Goal: Task Accomplishment & Management: Complete application form

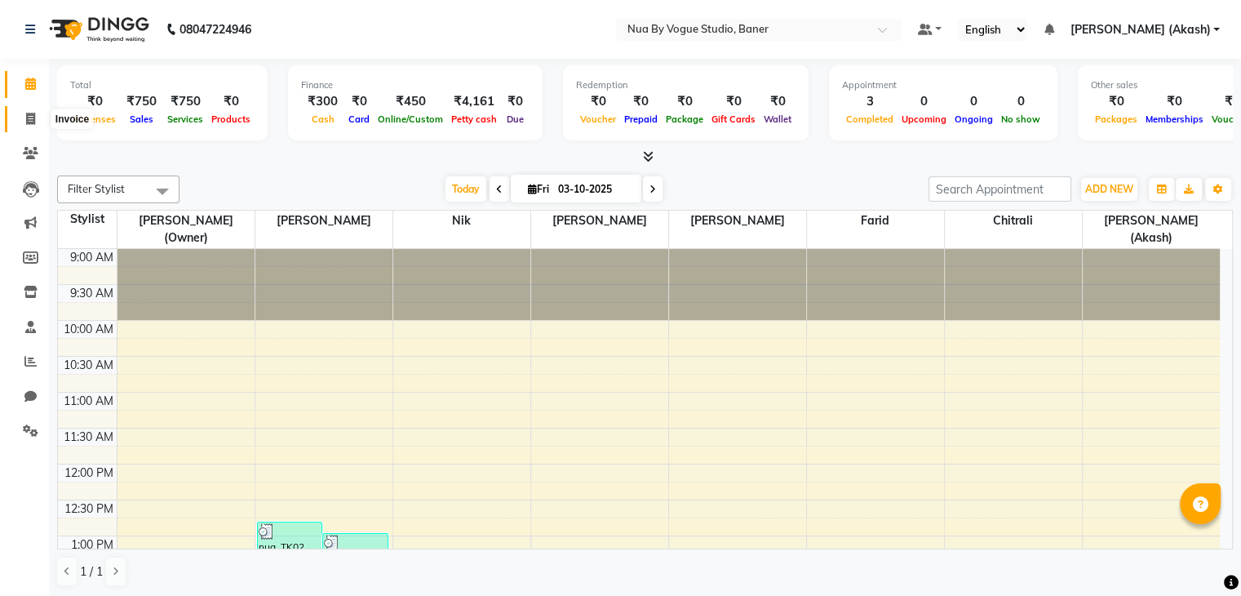
click at [33, 118] on icon at bounding box center [30, 119] width 9 height 12
select select "service"
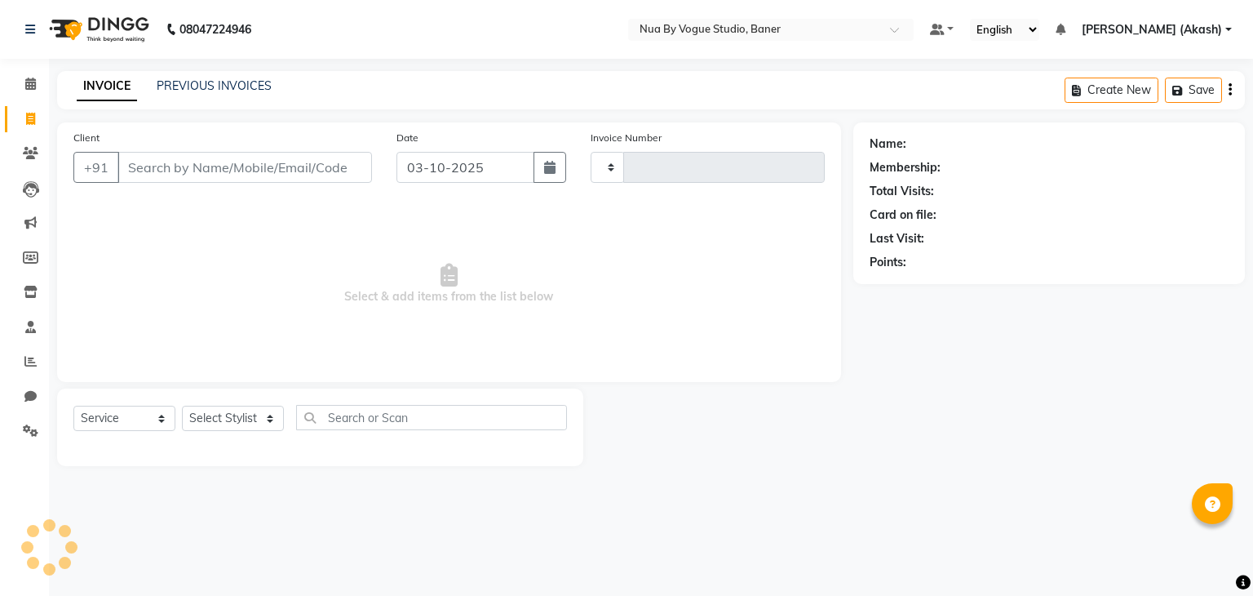
type input "0143"
select select "8764"
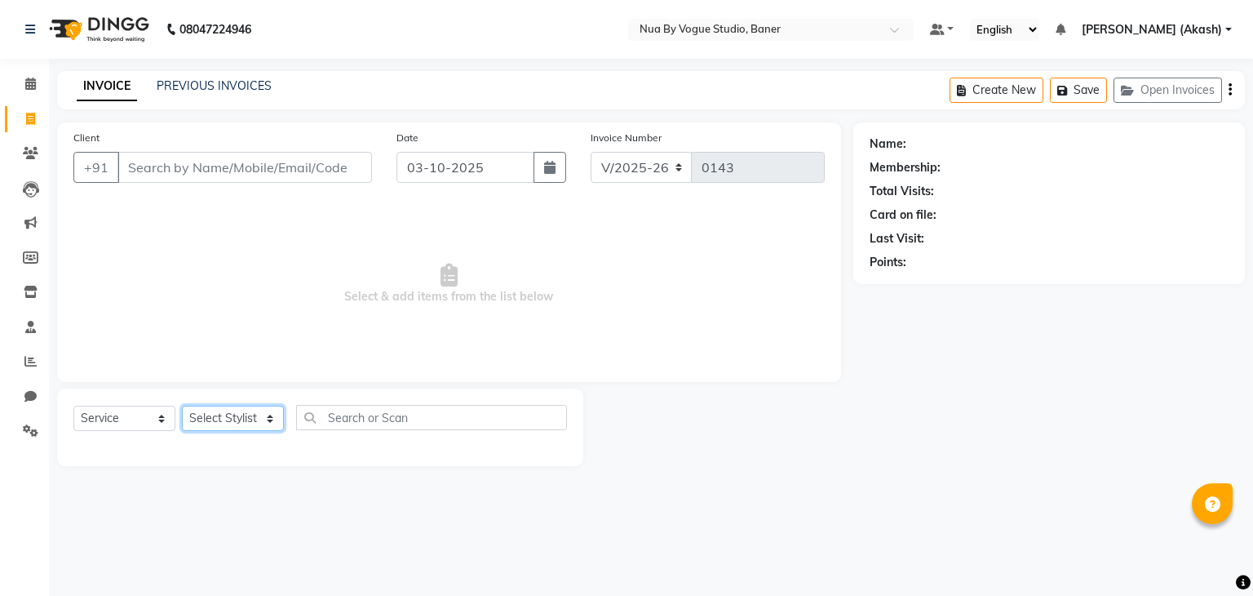
click at [240, 415] on select "Select Stylist Chitrali [PERSON_NAME](Owner) [PERSON_NAME] [PERSON_NAME] (Akash…" at bounding box center [233, 418] width 102 height 25
select select "89459"
click at [182, 406] on select "Select Stylist Chitrali [PERSON_NAME](Owner) [PERSON_NAME] [PERSON_NAME] (Akash…" at bounding box center [233, 418] width 102 height 25
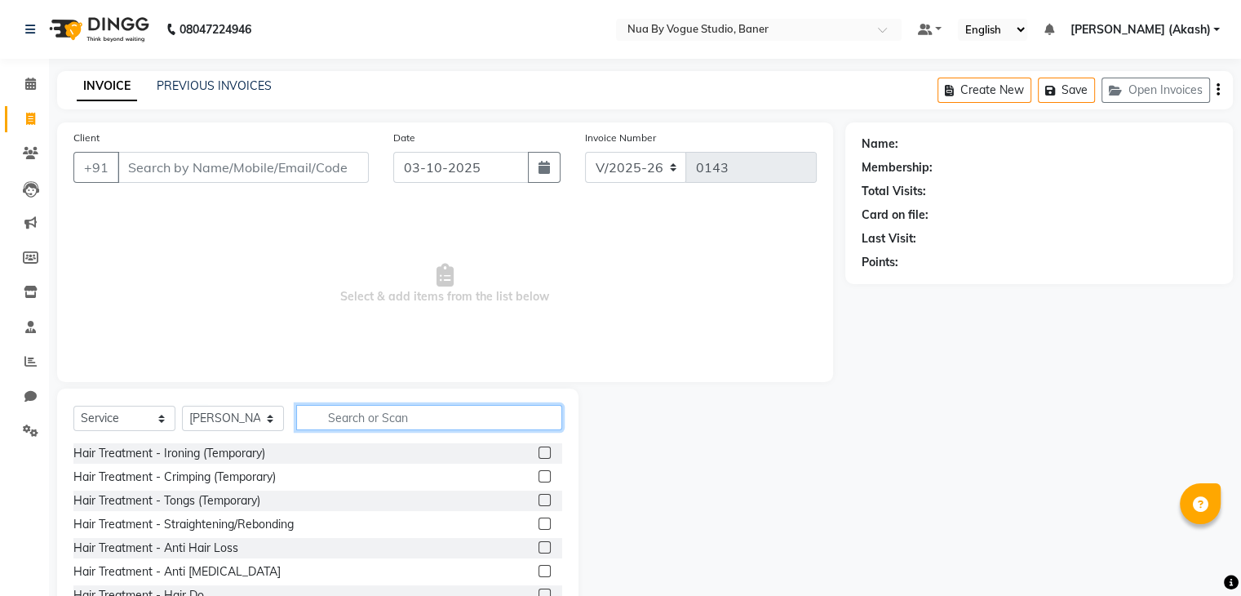
click at [320, 416] on input "text" at bounding box center [429, 417] width 266 height 25
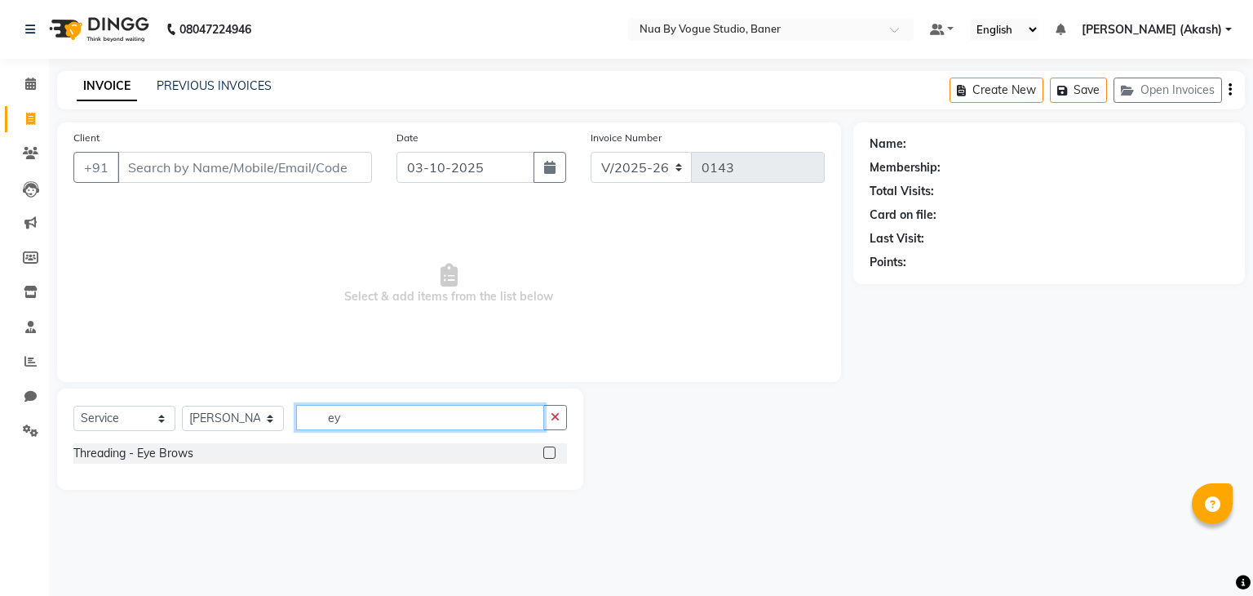
type input "ey"
click at [547, 448] on label at bounding box center [549, 452] width 12 height 12
click at [547, 448] on input "checkbox" at bounding box center [548, 453] width 11 height 11
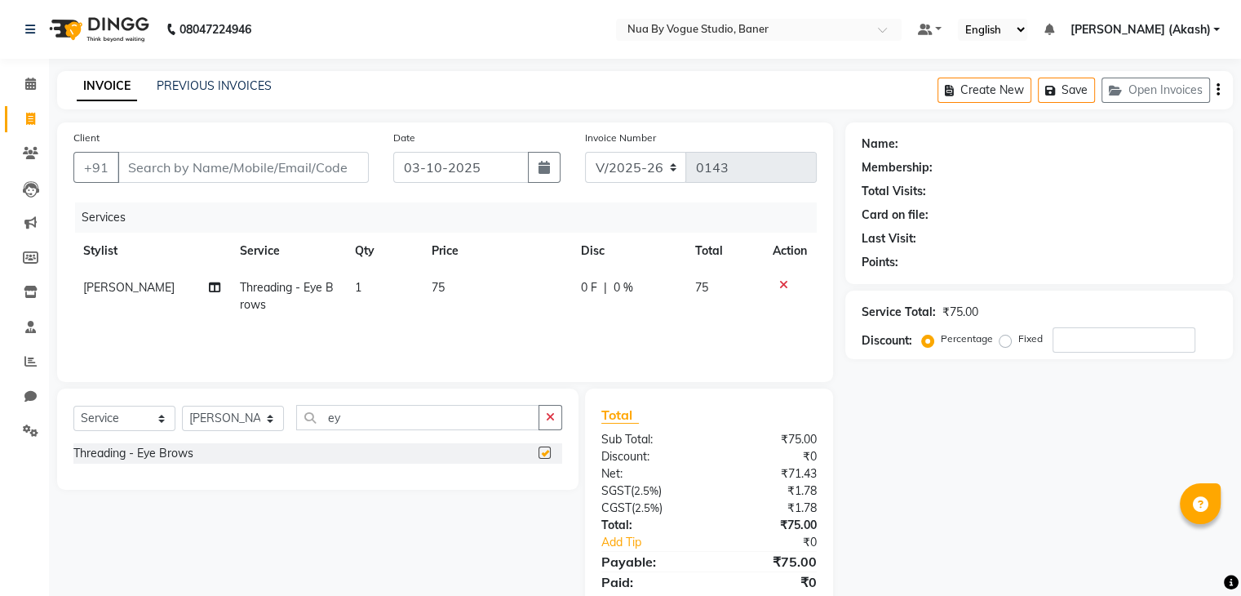
checkbox input "false"
click at [352, 419] on input "ey" at bounding box center [417, 417] width 243 height 25
type input "e"
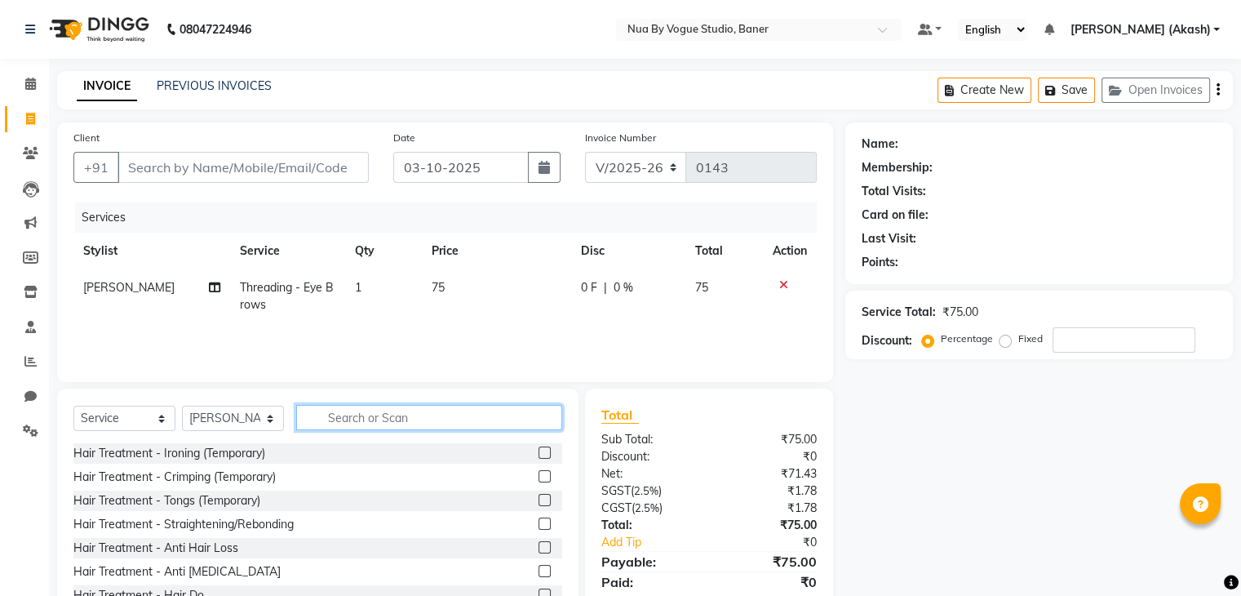
type input "p"
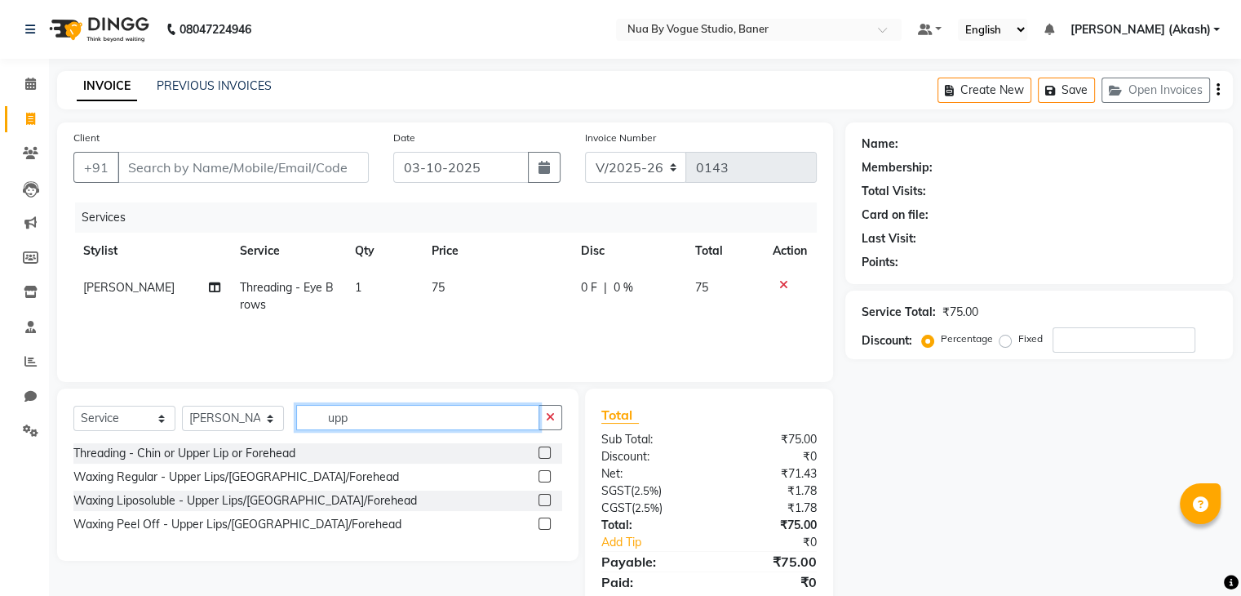
type input "upp"
click at [547, 458] on label at bounding box center [544, 452] width 12 height 12
click at [547, 458] on input "checkbox" at bounding box center [543, 453] width 11 height 11
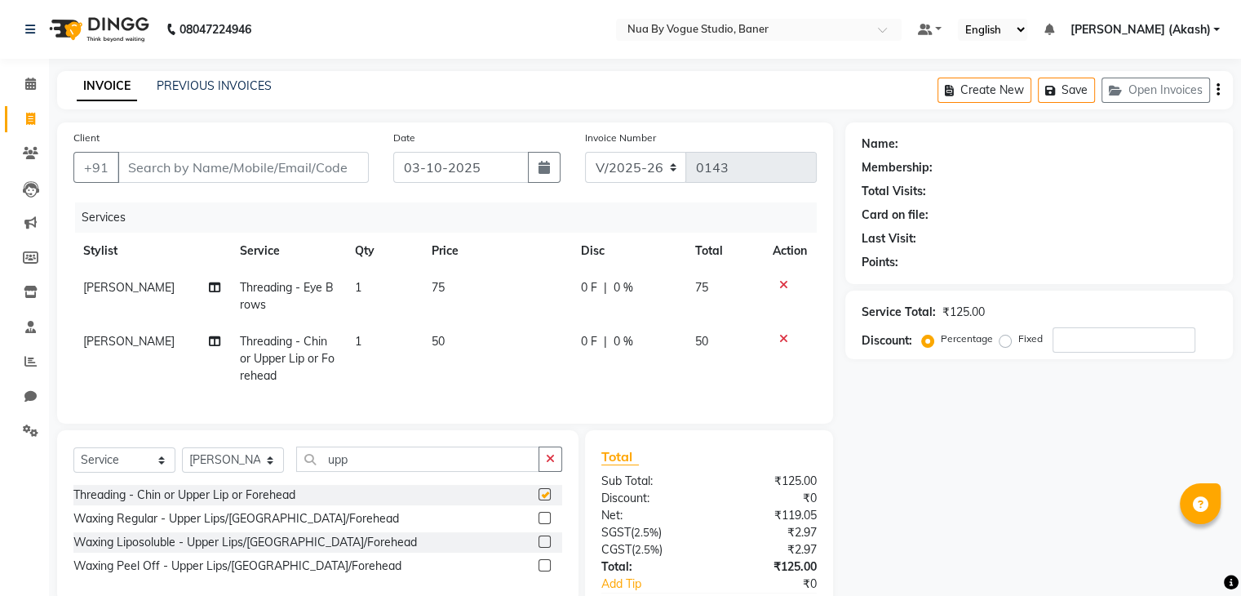
checkbox input "false"
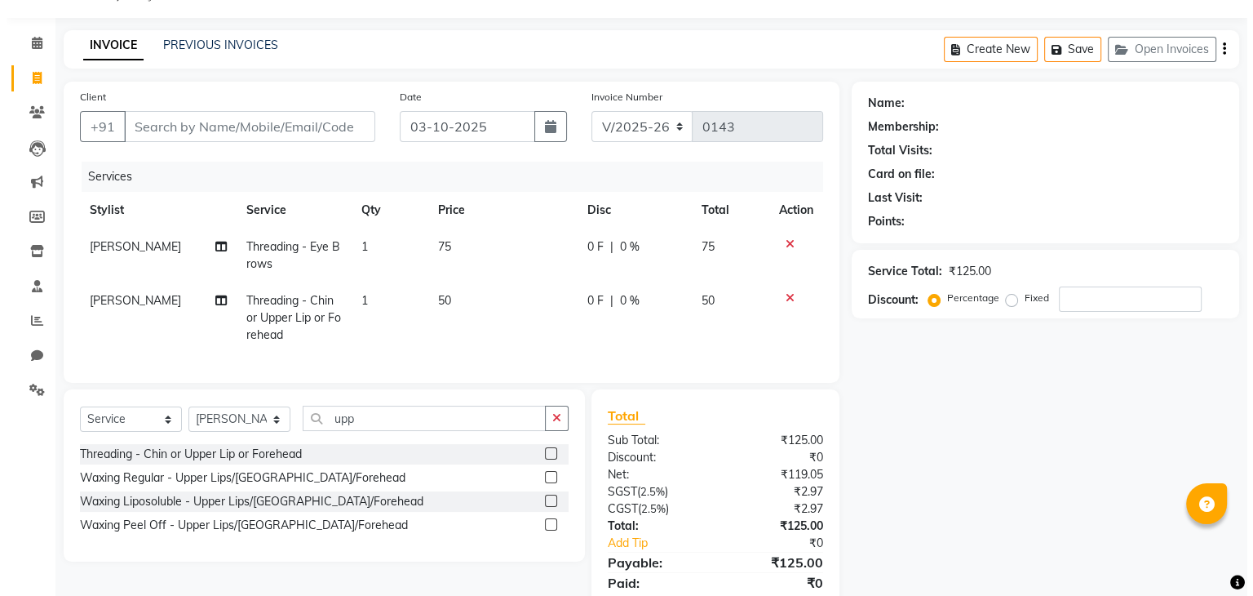
scroll to position [61, 0]
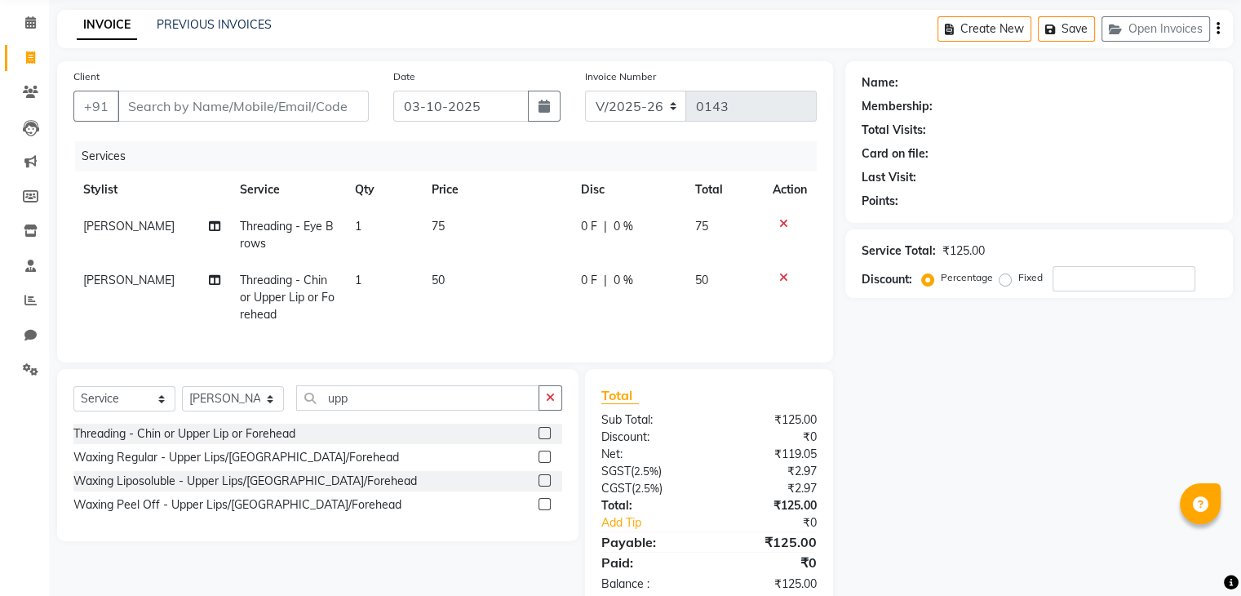
click at [586, 227] on span "0 F" at bounding box center [589, 226] width 16 height 17
select select "89459"
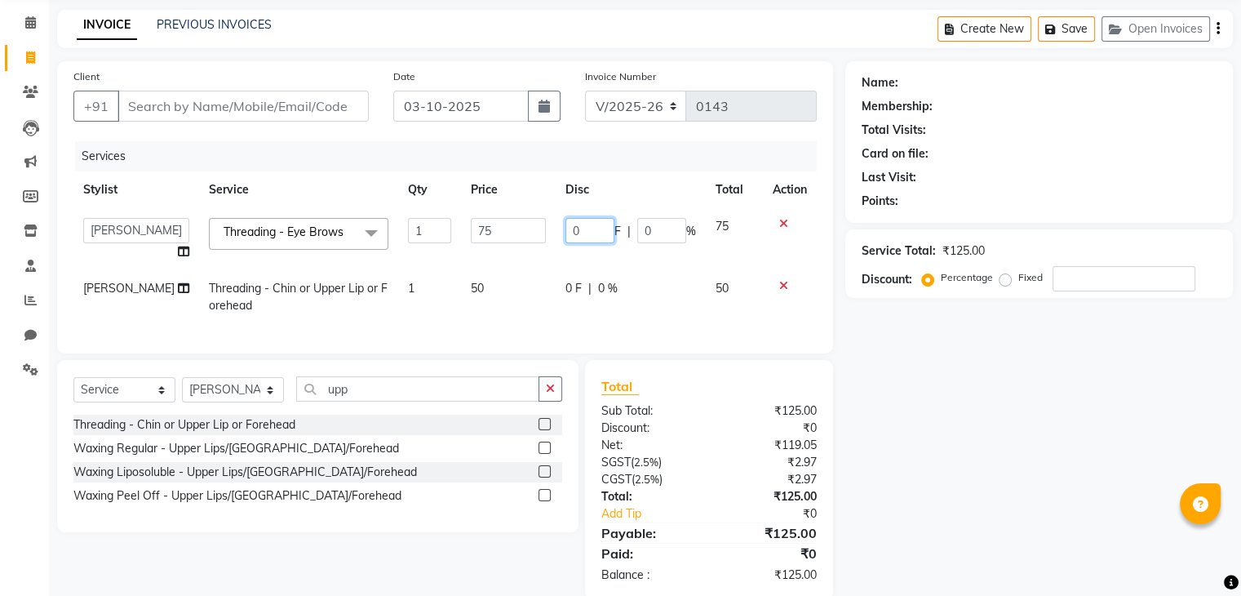
click at [588, 227] on input "0" at bounding box center [589, 230] width 49 height 25
type input "5"
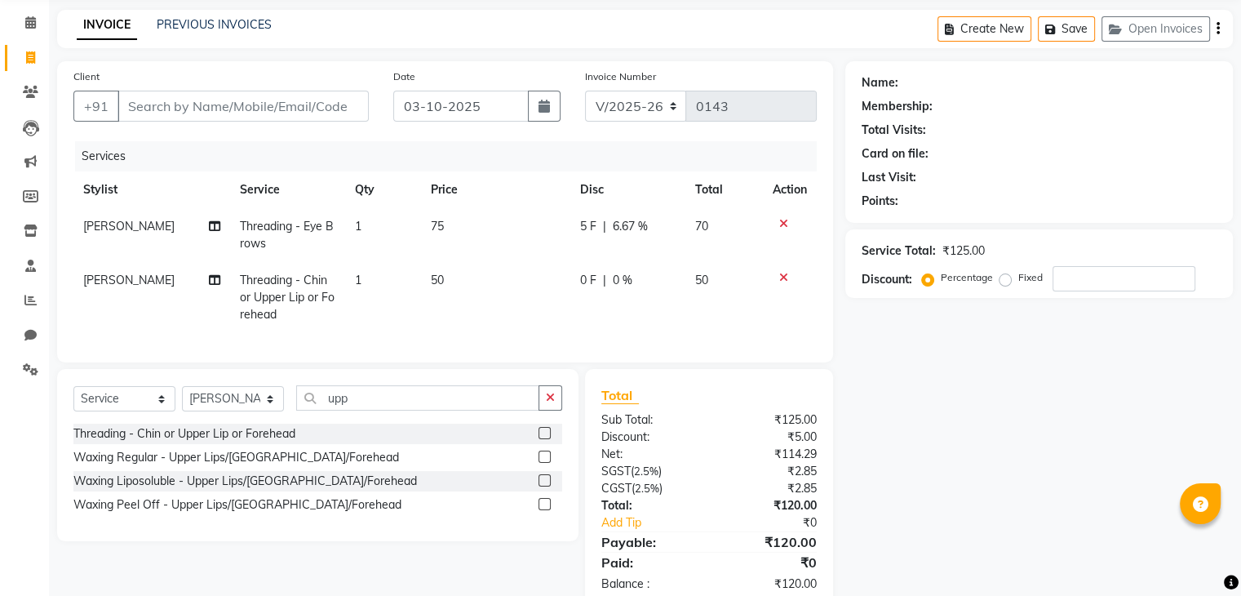
click at [634, 295] on td "0 F | 0 %" at bounding box center [627, 297] width 115 height 71
select select "89459"
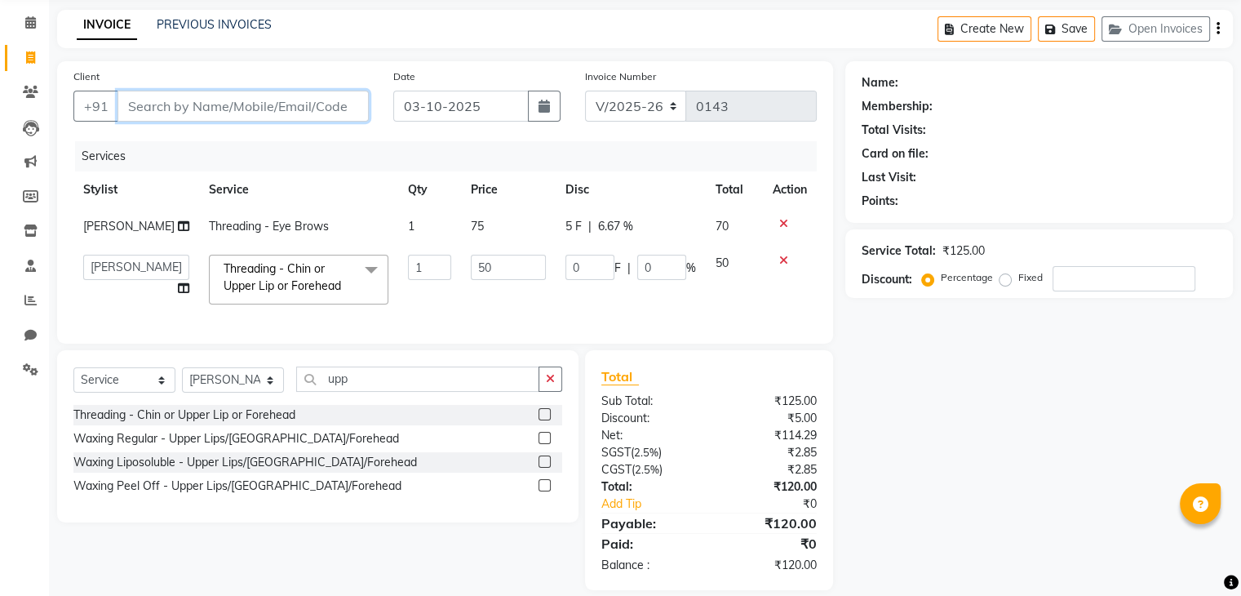
click at [156, 101] on input "Client" at bounding box center [242, 106] width 251 height 31
type input "7"
type input "0"
type input "7014795740"
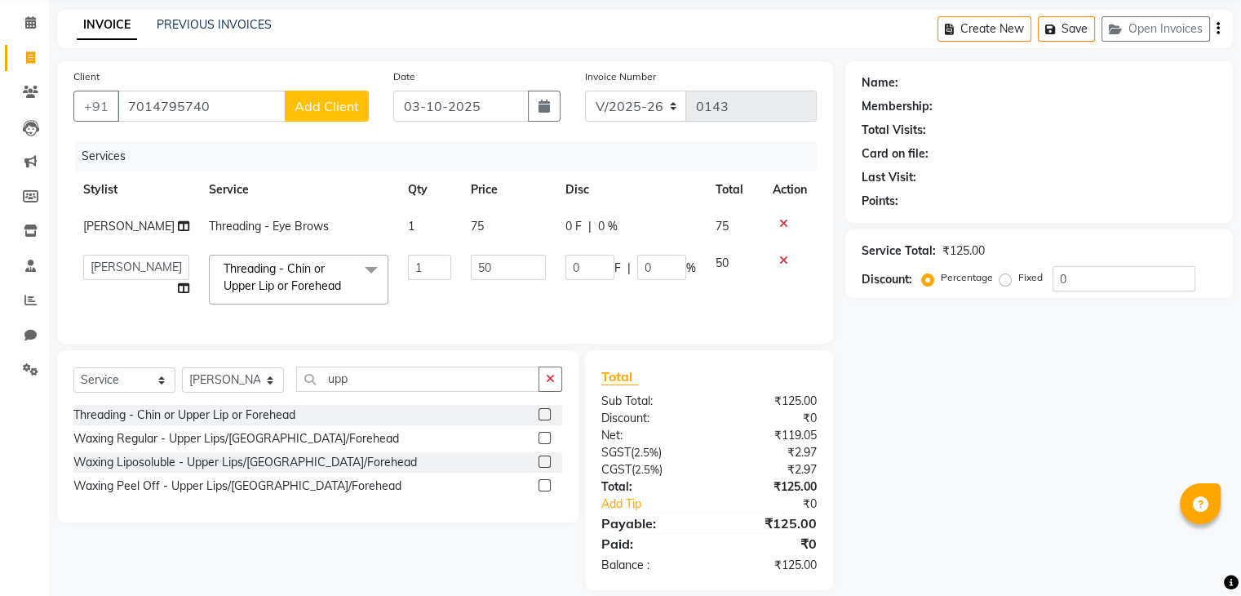
click at [336, 110] on span "Add Client" at bounding box center [327, 106] width 64 height 16
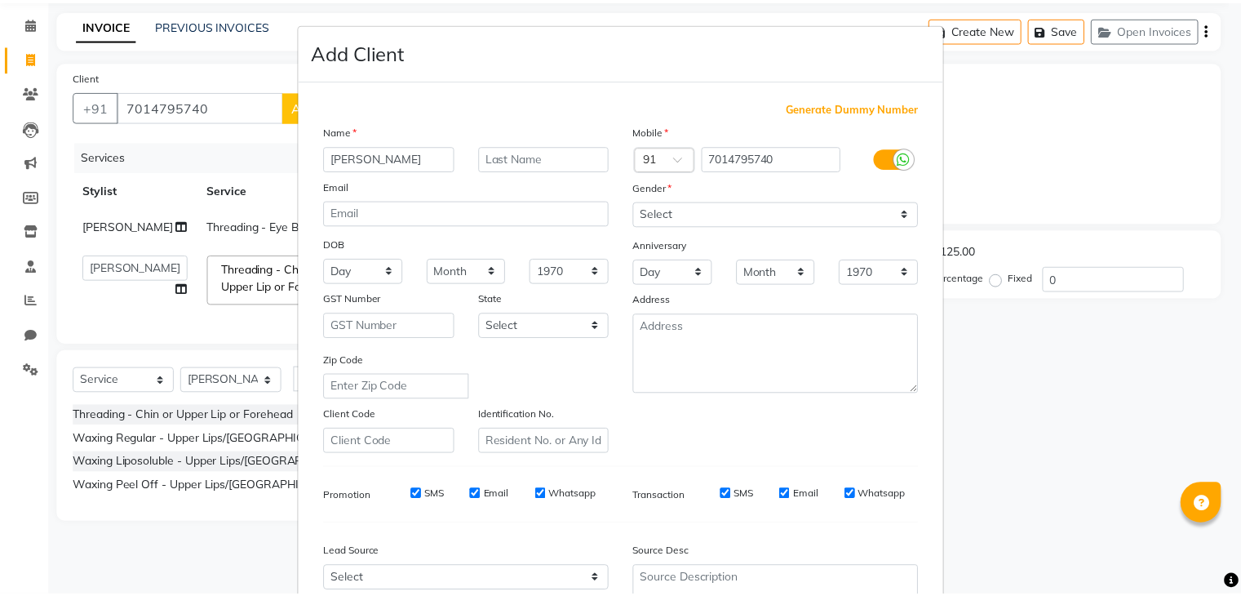
scroll to position [166, 0]
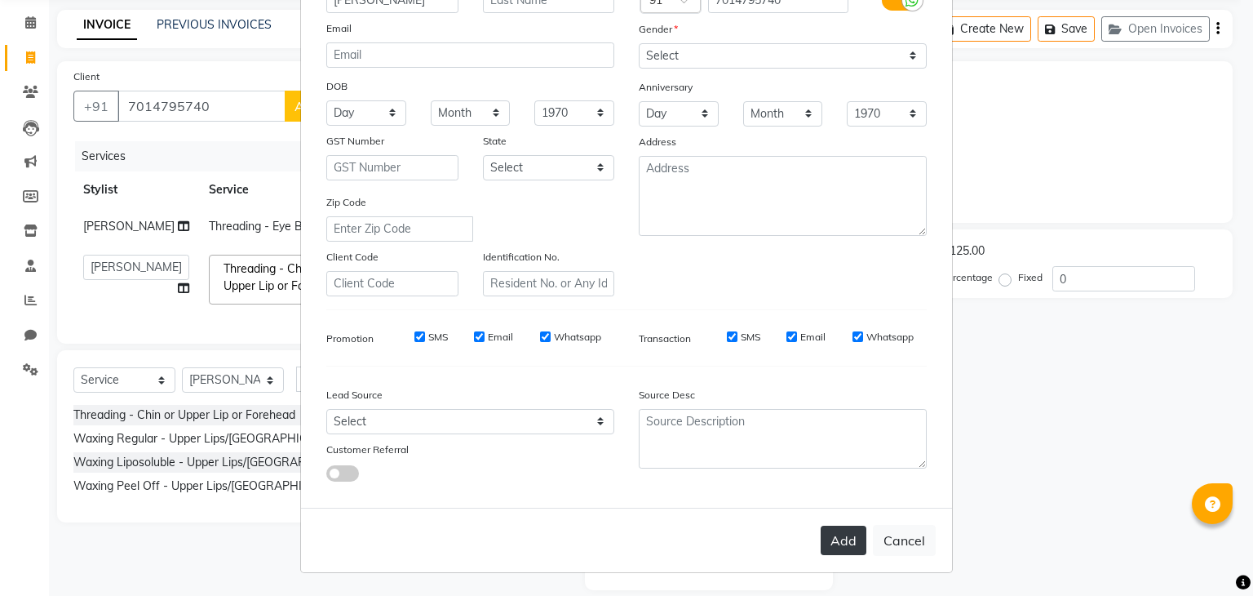
type input "[PERSON_NAME]"
click at [831, 546] on button "Add" at bounding box center [844, 539] width 46 height 29
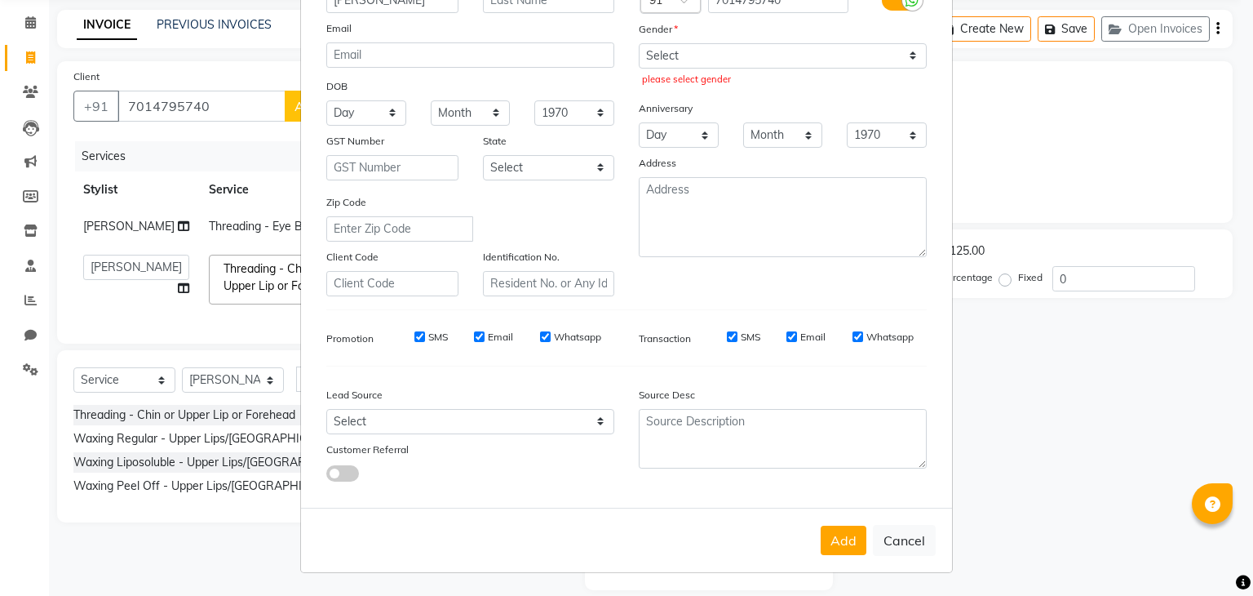
drag, startPoint x: 840, startPoint y: 539, endPoint x: 652, endPoint y: -1, distance: 572.1
click at [652, 0] on form "Add Client Generate Dummy Number Name [PERSON_NAME] Email DOB Day 01 02 03 04 0…" at bounding box center [626, 219] width 651 height 706
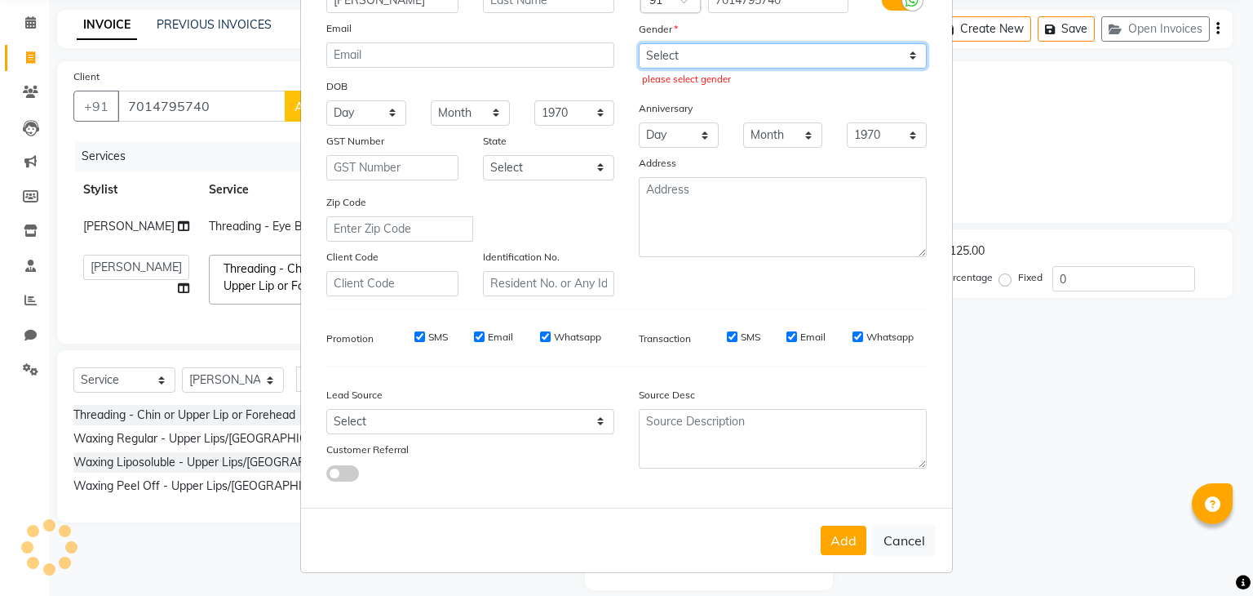
click at [670, 60] on select "Select [DEMOGRAPHIC_DATA] [DEMOGRAPHIC_DATA] Other Prefer Not To Say" at bounding box center [783, 55] width 288 height 25
select select "[DEMOGRAPHIC_DATA]"
click at [639, 43] on select "Select [DEMOGRAPHIC_DATA] [DEMOGRAPHIC_DATA] Other Prefer Not To Say" at bounding box center [783, 55] width 288 height 25
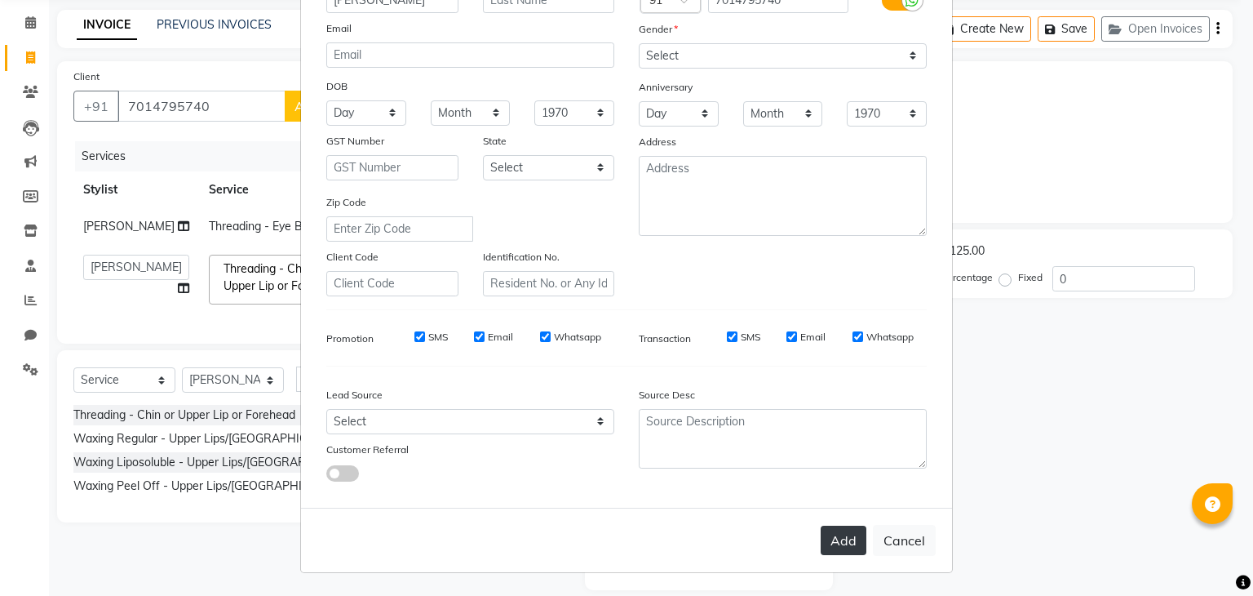
click at [835, 544] on button "Add" at bounding box center [844, 539] width 46 height 29
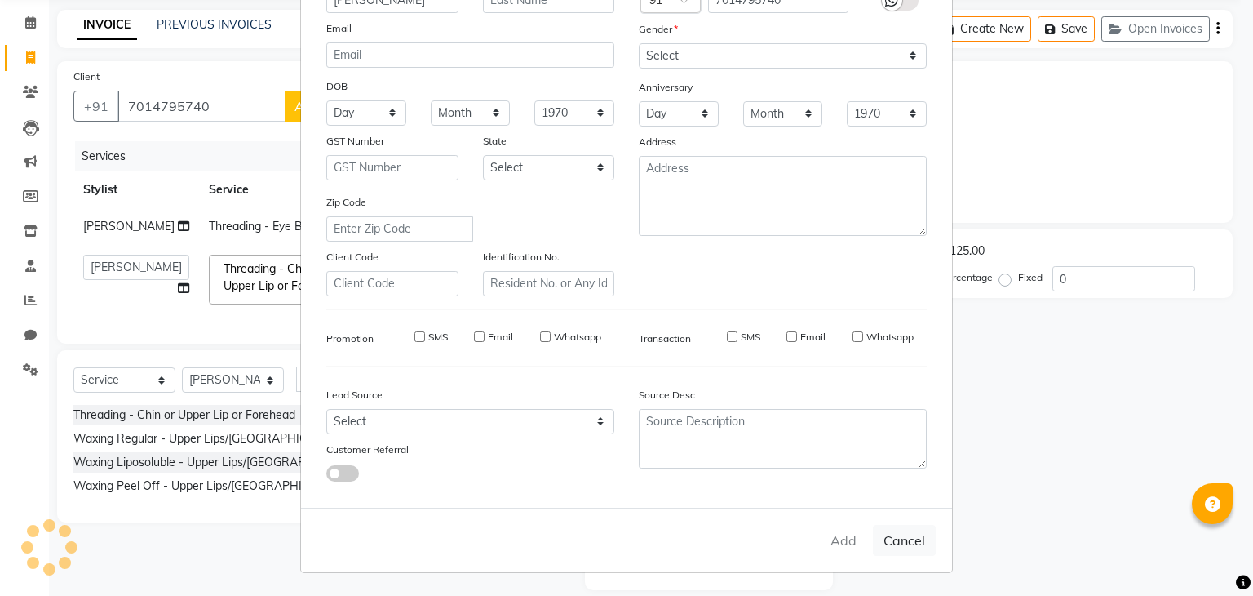
select select
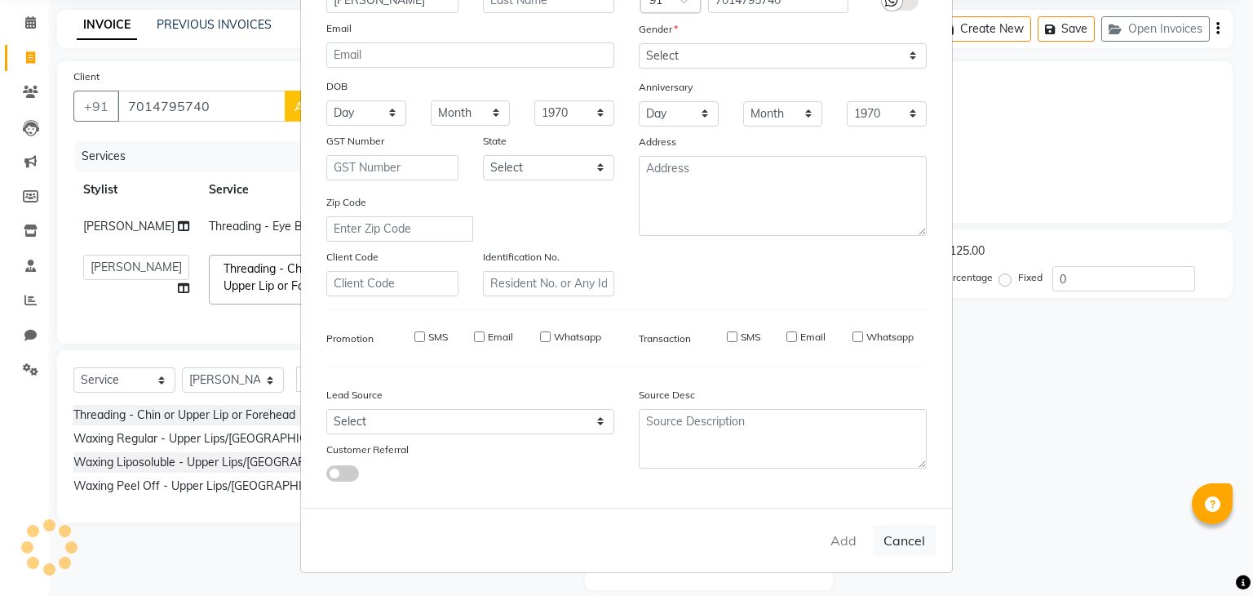
select select
checkbox input "false"
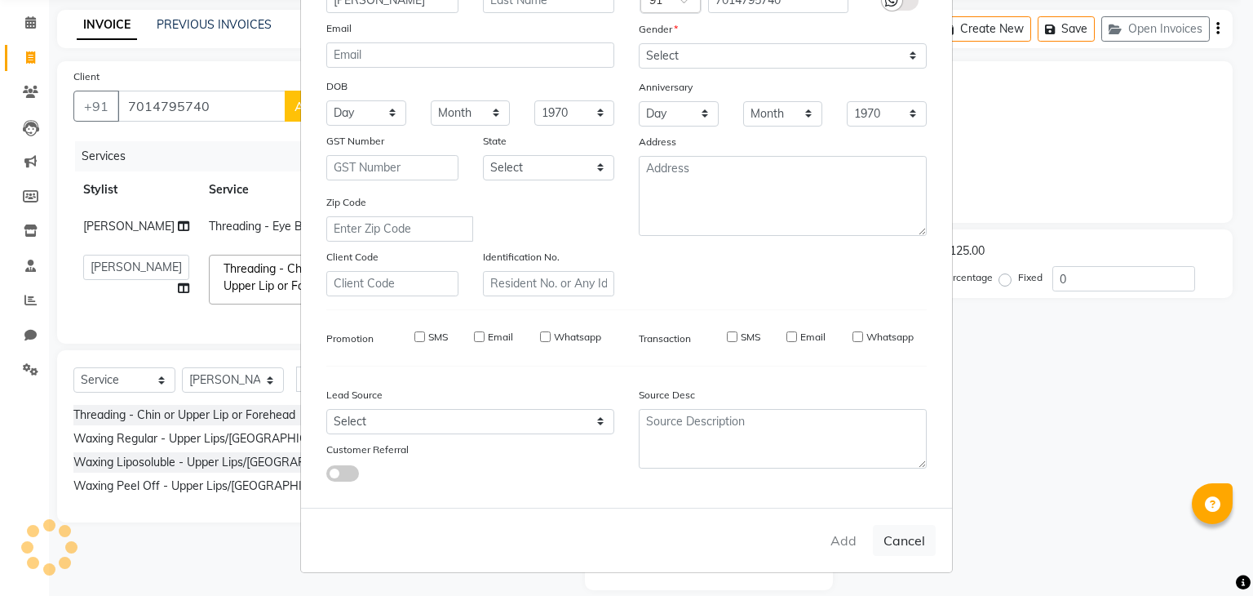
checkbox input "false"
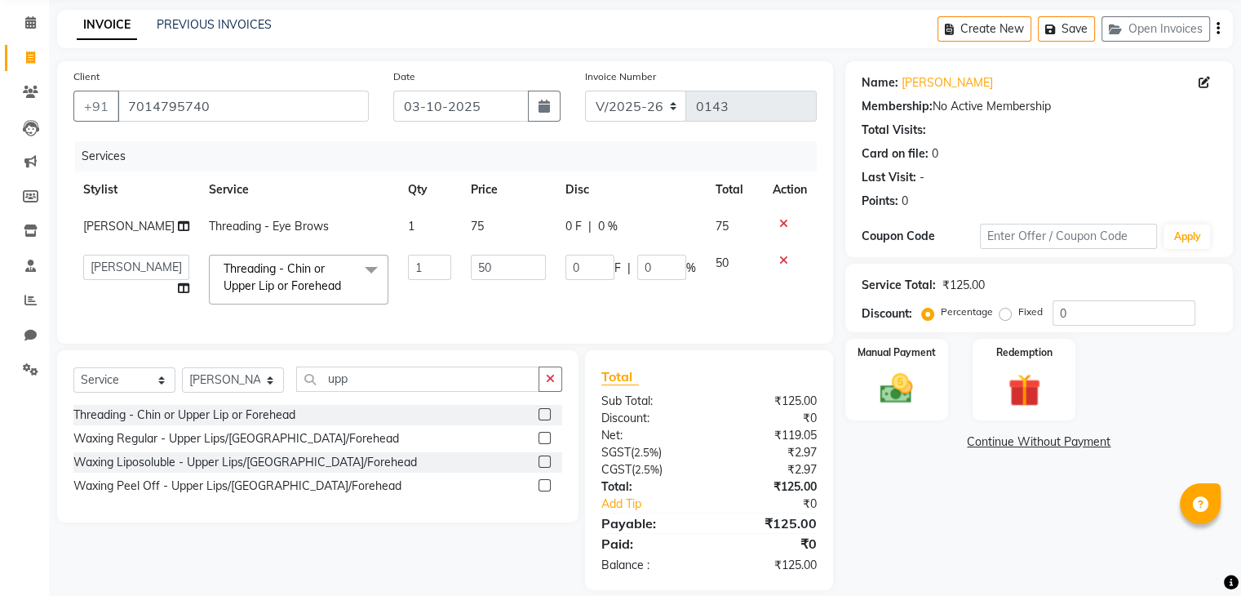
click at [571, 223] on span "0 F" at bounding box center [573, 226] width 16 height 17
select select "89459"
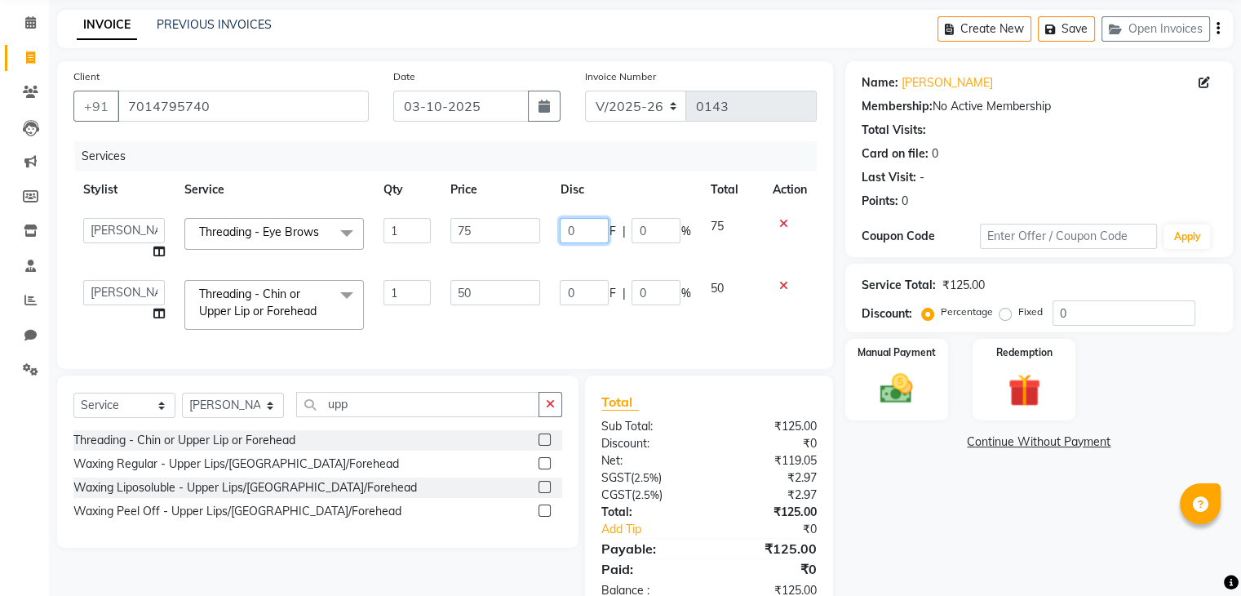
click at [578, 223] on input "0" at bounding box center [584, 230] width 49 height 25
type input "5"
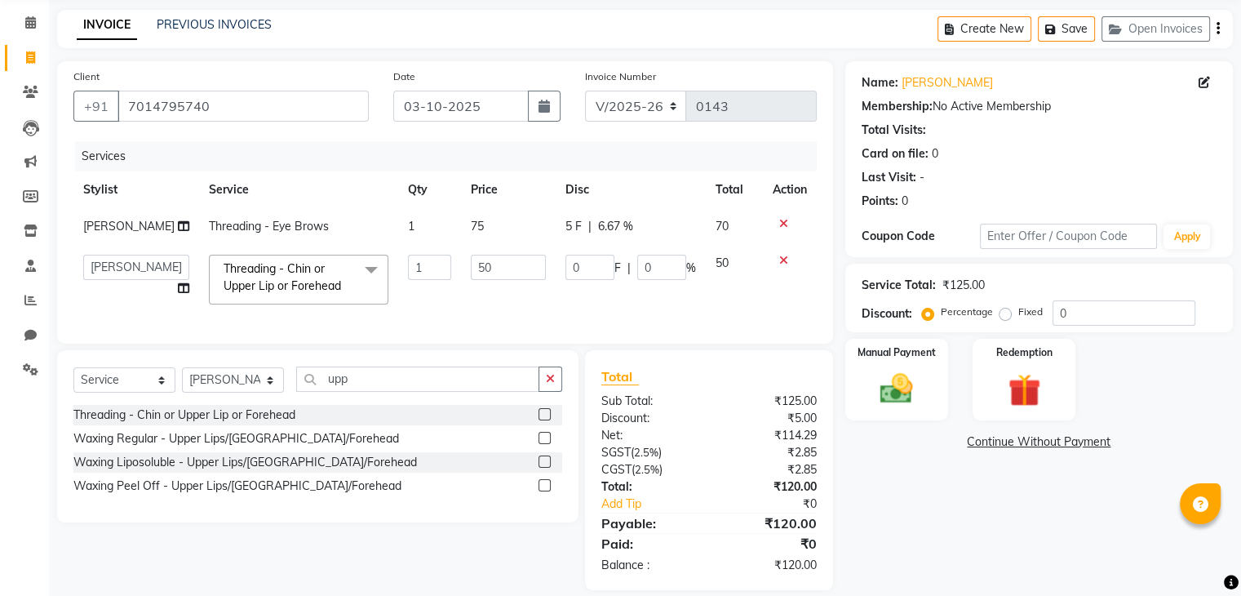
click at [623, 323] on div "Services Stylist Service Qty Price Disc Total Action [PERSON_NAME] Threading - …" at bounding box center [444, 234] width 743 height 186
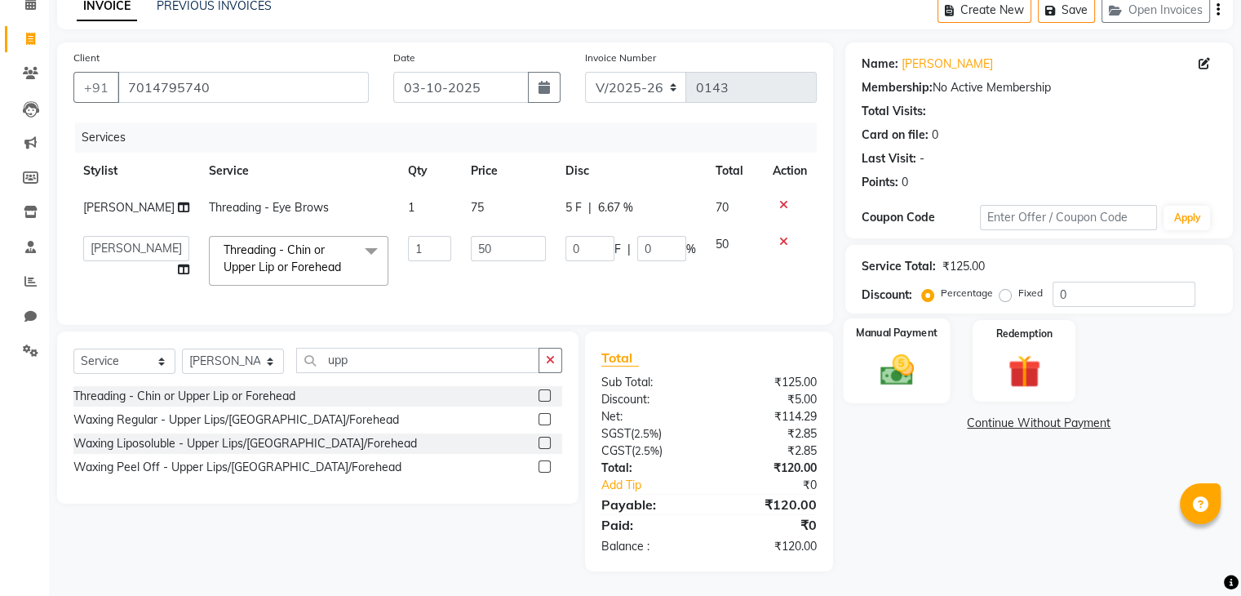
click at [884, 357] on img at bounding box center [896, 370] width 55 height 39
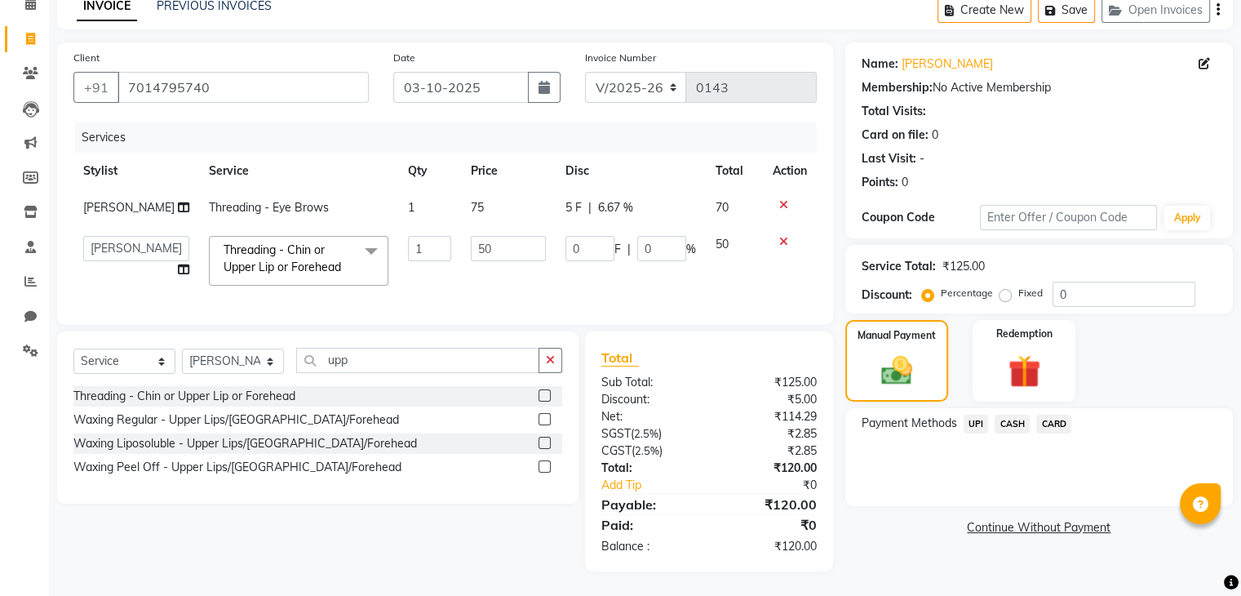
click at [984, 414] on span "UPI" at bounding box center [976, 423] width 25 height 19
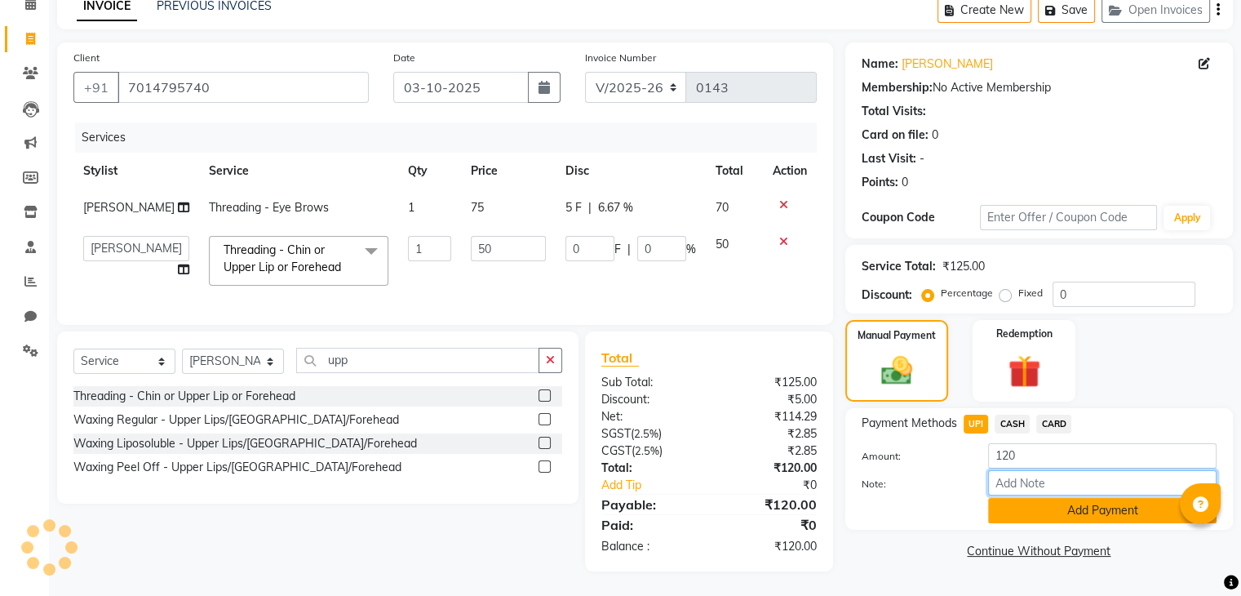
drag, startPoint x: 1026, startPoint y: 481, endPoint x: 1026, endPoint y: 495, distance: 14.7
click at [1026, 495] on div "Amount: 120 Note: Add Payment" at bounding box center [1039, 483] width 355 height 80
click at [1026, 498] on button "Add Payment" at bounding box center [1102, 510] width 228 height 25
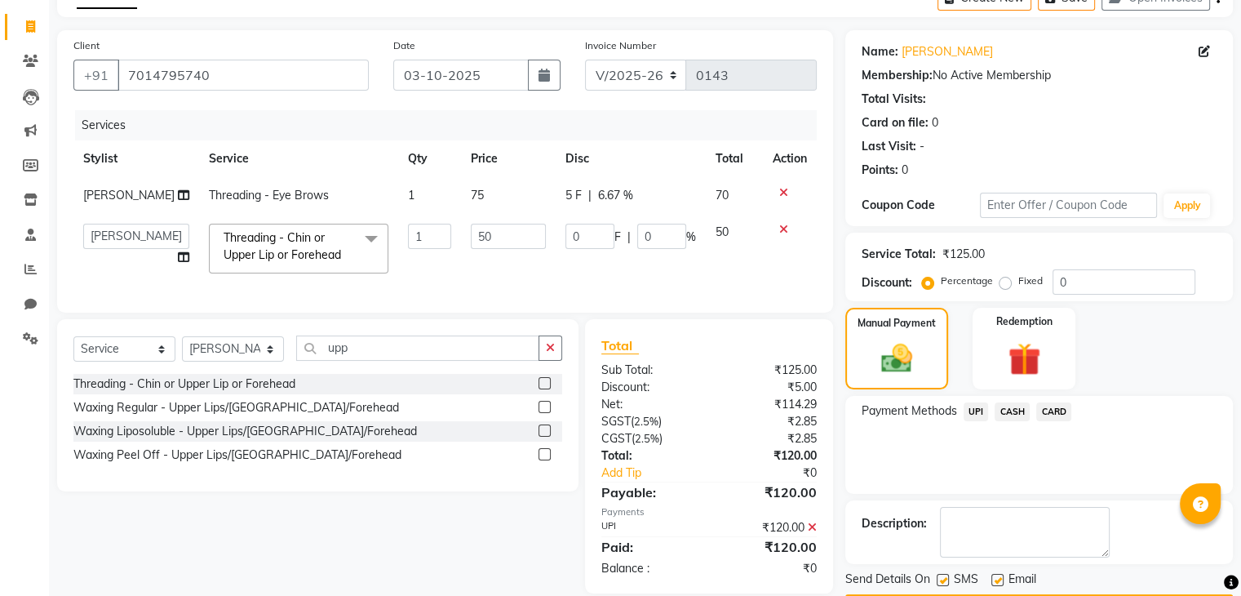
scroll to position [140, 0]
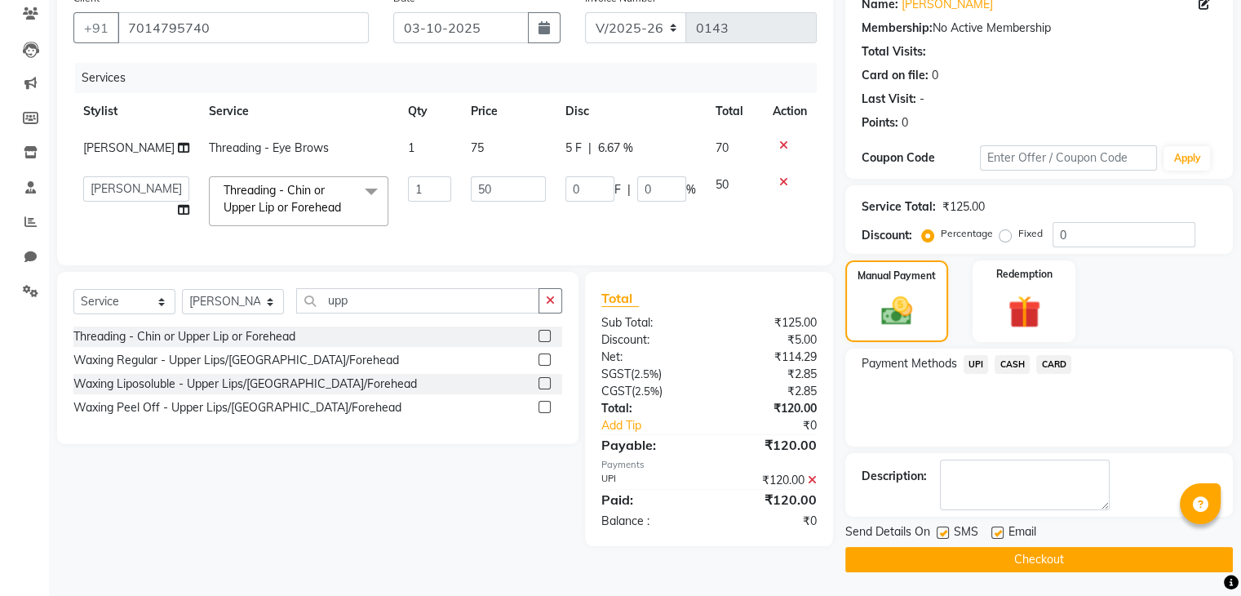
click at [897, 563] on button "Checkout" at bounding box center [1039, 559] width 388 height 25
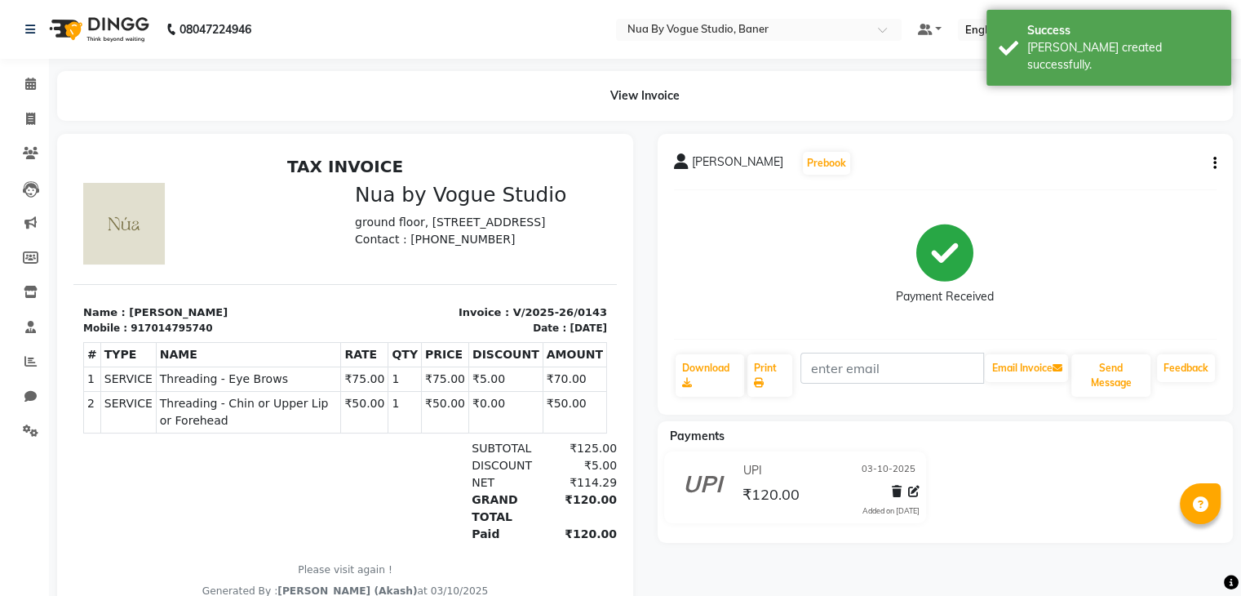
click at [73, 20] on img at bounding box center [98, 30] width 112 height 46
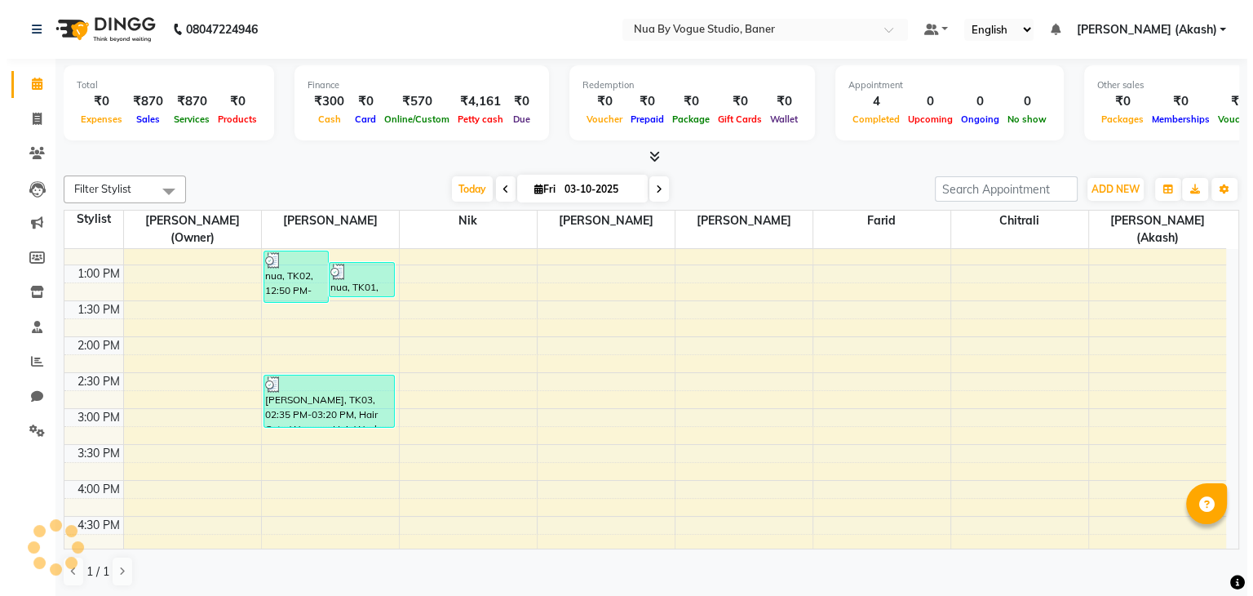
scroll to position [270, 0]
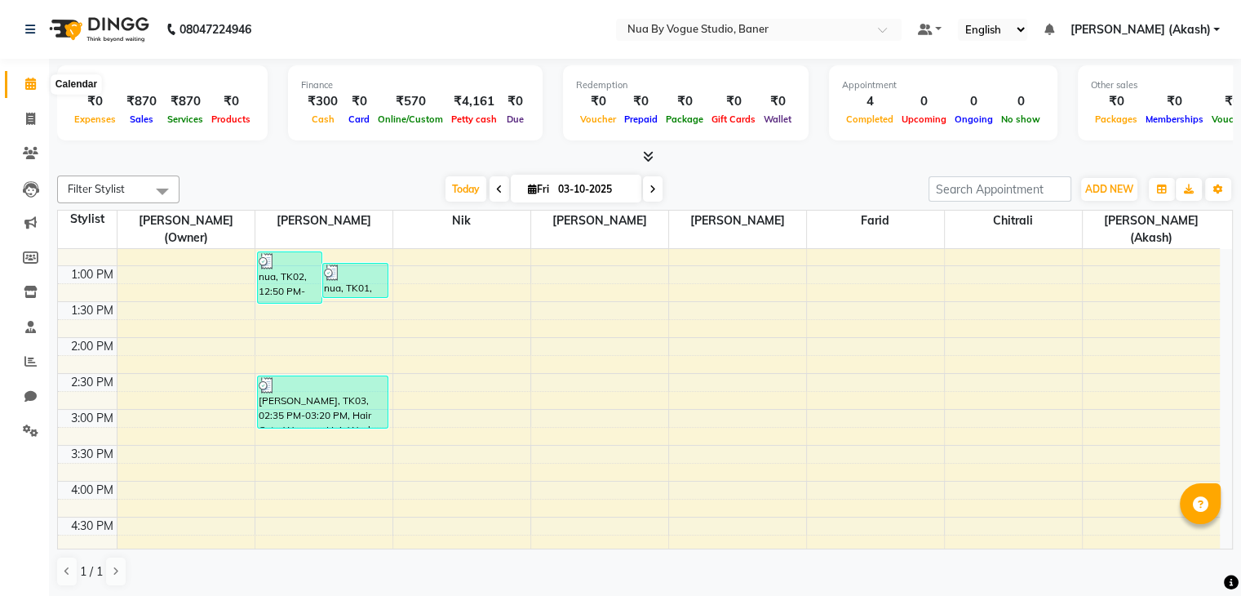
click at [28, 80] on icon at bounding box center [30, 84] width 11 height 12
click at [31, 113] on icon at bounding box center [30, 119] width 9 height 12
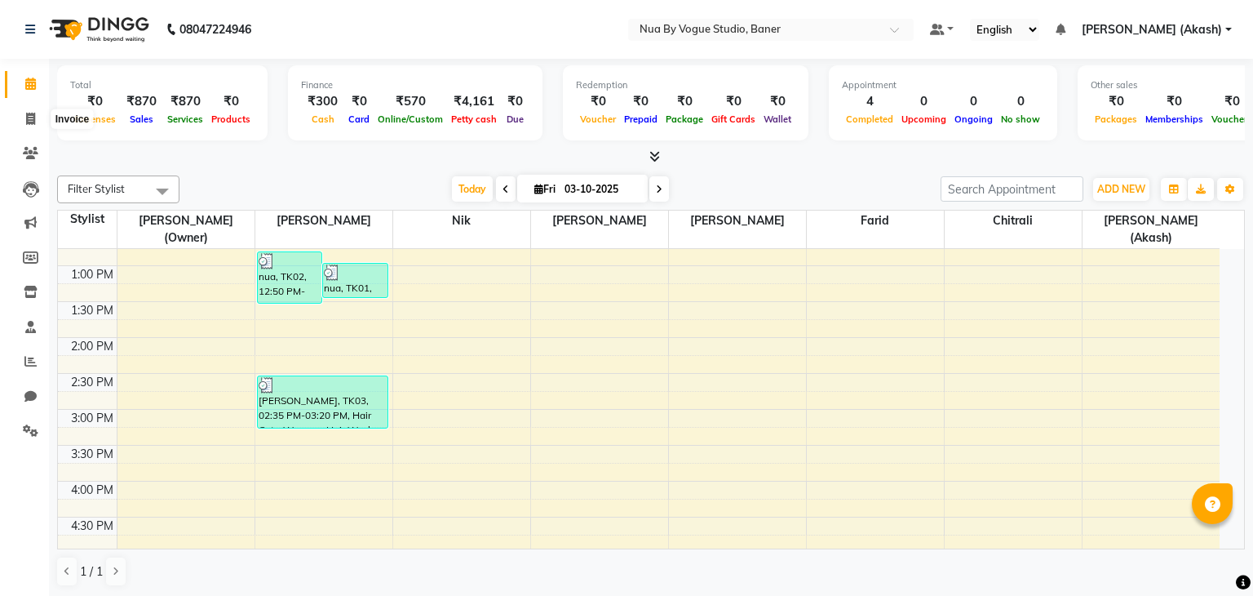
select select "8764"
select select "service"
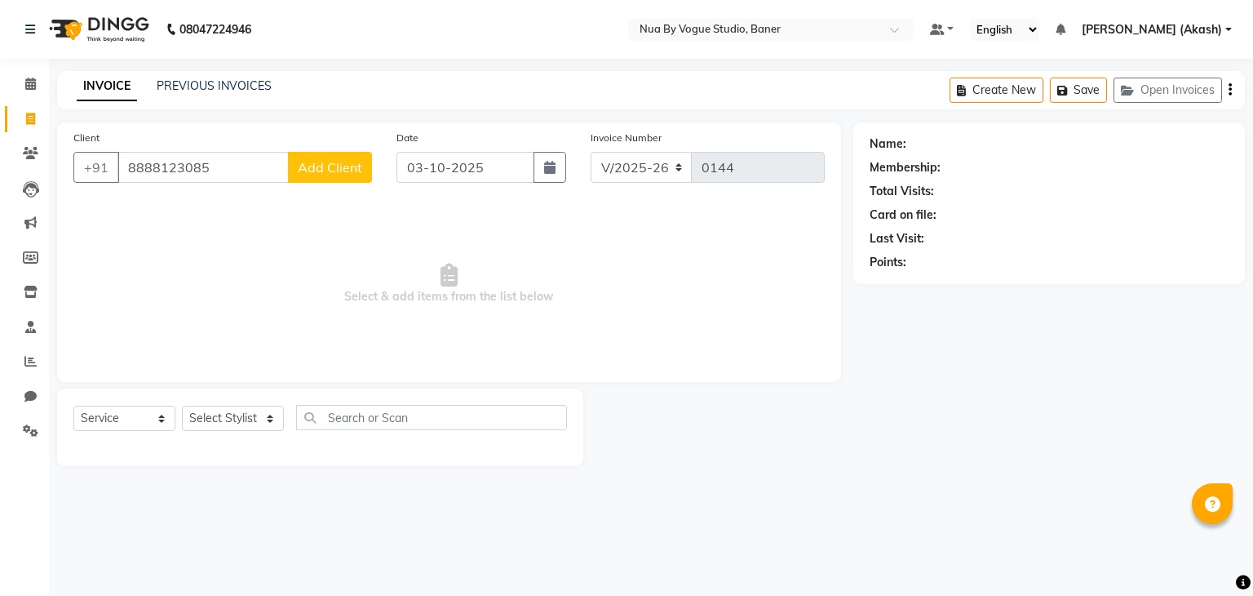
type input "8888123085"
click at [330, 154] on button "Add Client" at bounding box center [330, 167] width 84 height 31
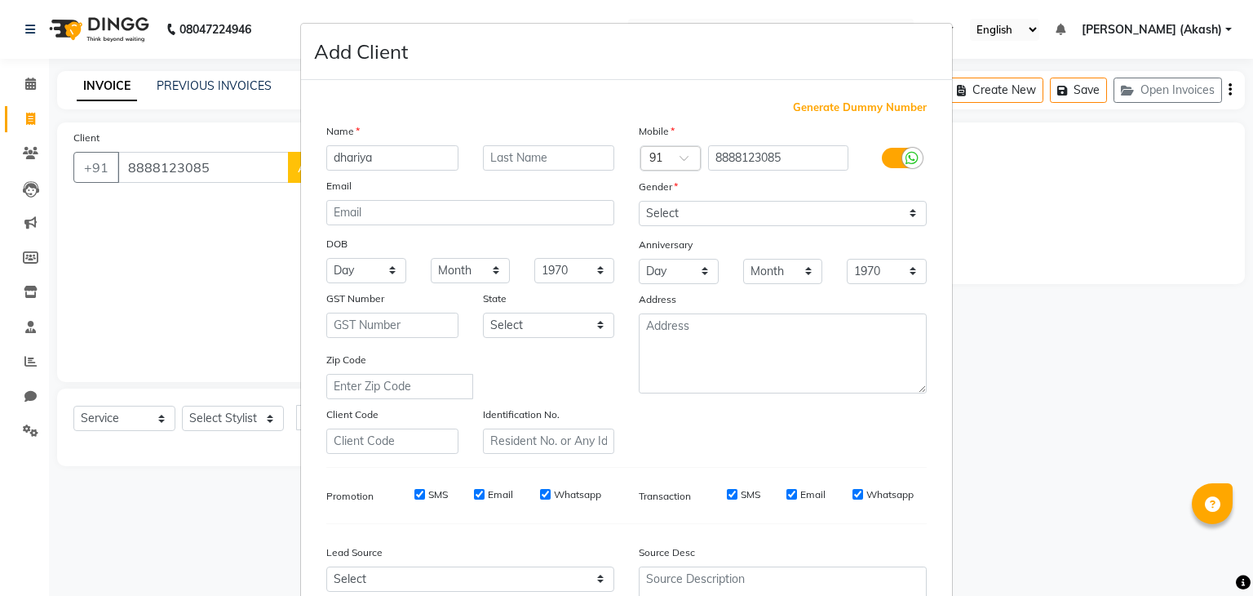
type input "dhariya"
click at [683, 212] on select "Select [DEMOGRAPHIC_DATA] [DEMOGRAPHIC_DATA] Other Prefer Not To Say" at bounding box center [783, 213] width 288 height 25
select select "[DEMOGRAPHIC_DATA]"
click at [639, 202] on select "Select [DEMOGRAPHIC_DATA] [DEMOGRAPHIC_DATA] Other Prefer Not To Say" at bounding box center [783, 213] width 288 height 25
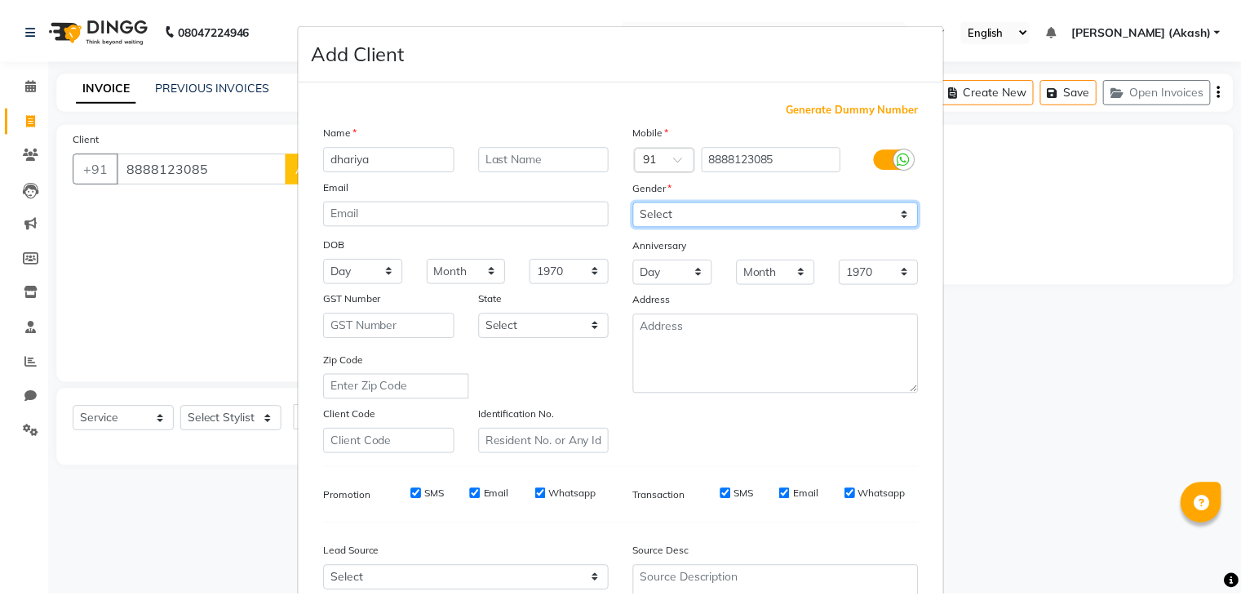
scroll to position [166, 0]
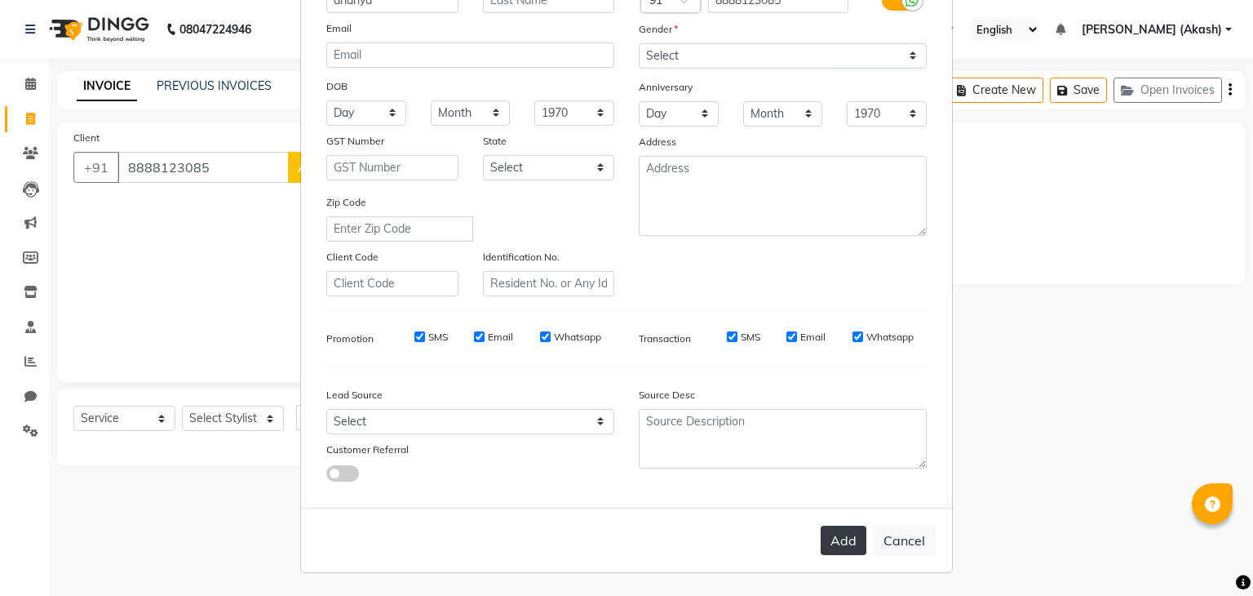
click at [834, 546] on button "Add" at bounding box center [844, 539] width 46 height 29
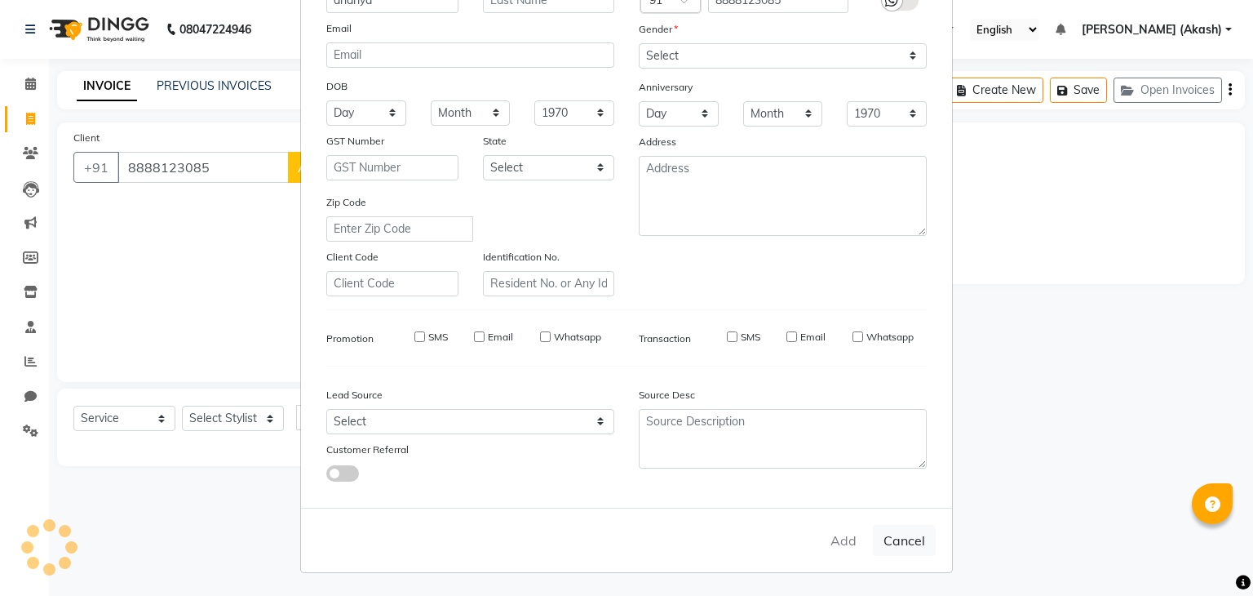
select select
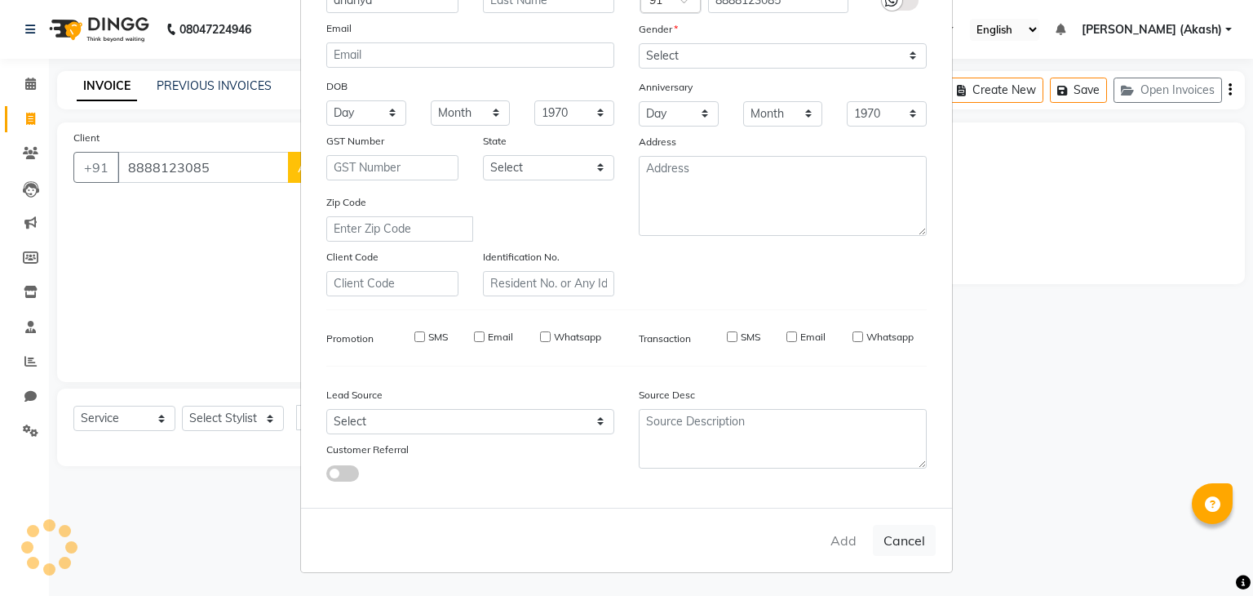
select select
checkbox input "false"
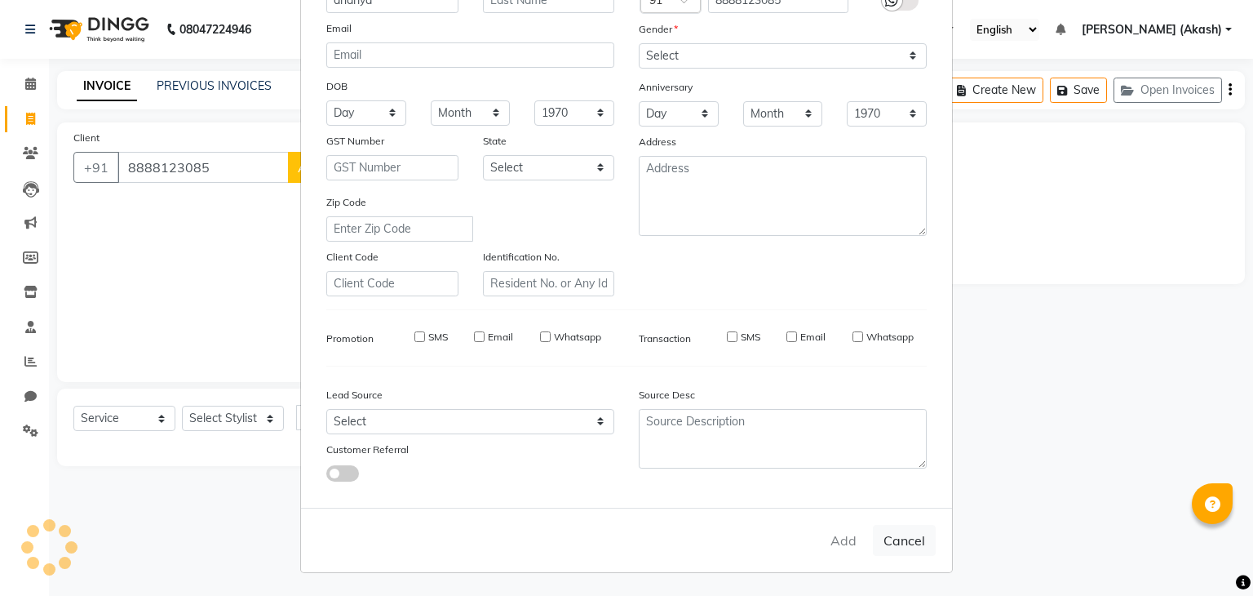
checkbox input "false"
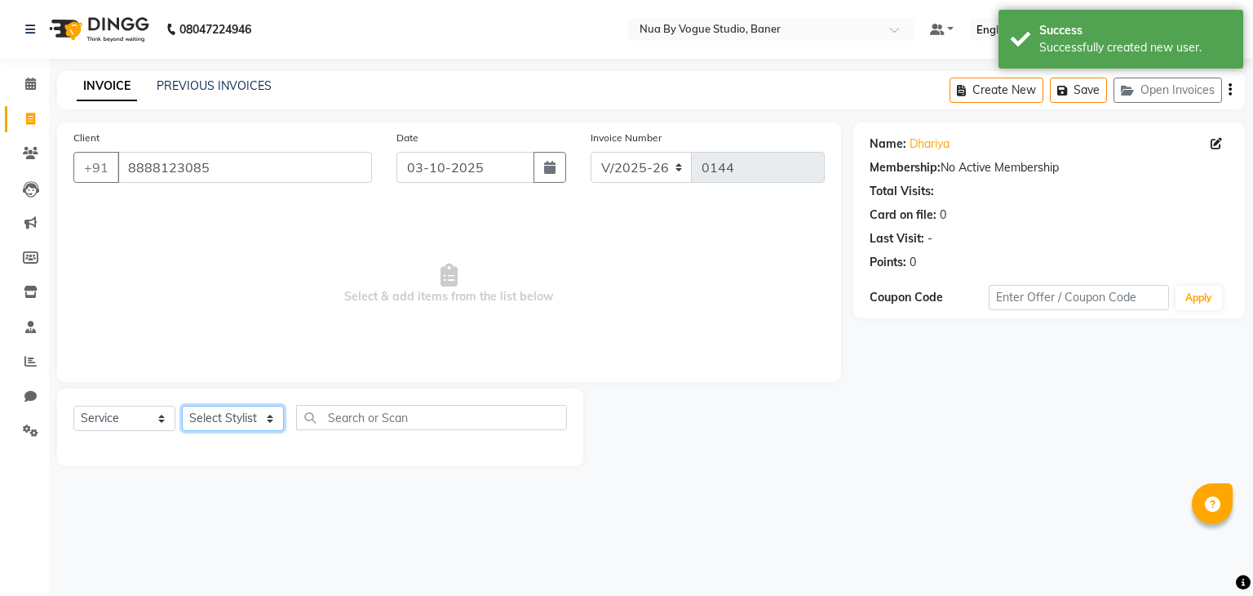
drag, startPoint x: 222, startPoint y: 409, endPoint x: 233, endPoint y: 351, distance: 59.0
click at [233, 351] on div "Client [PHONE_NUMBER] Date [DATE] Invoice Number V/2025 V/[PHONE_NUMBER] Select…" at bounding box center [449, 293] width 809 height 343
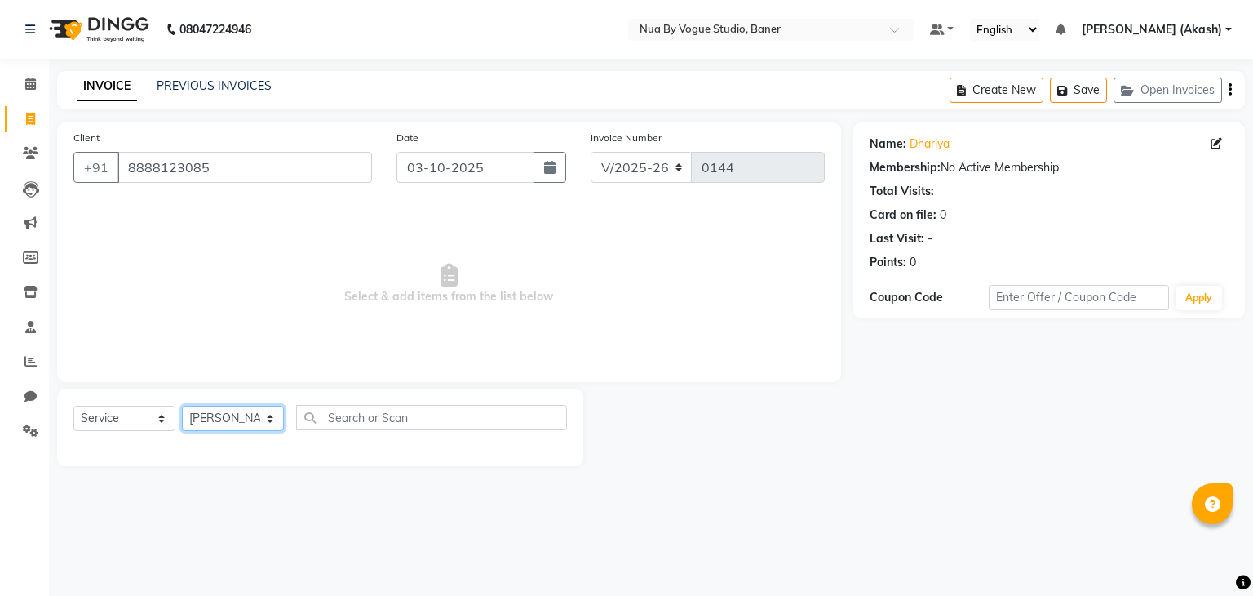
click at [182, 406] on select "Select Stylist Chitrali [PERSON_NAME](Owner) [PERSON_NAME] [PERSON_NAME] (Akash…" at bounding box center [233, 418] width 102 height 25
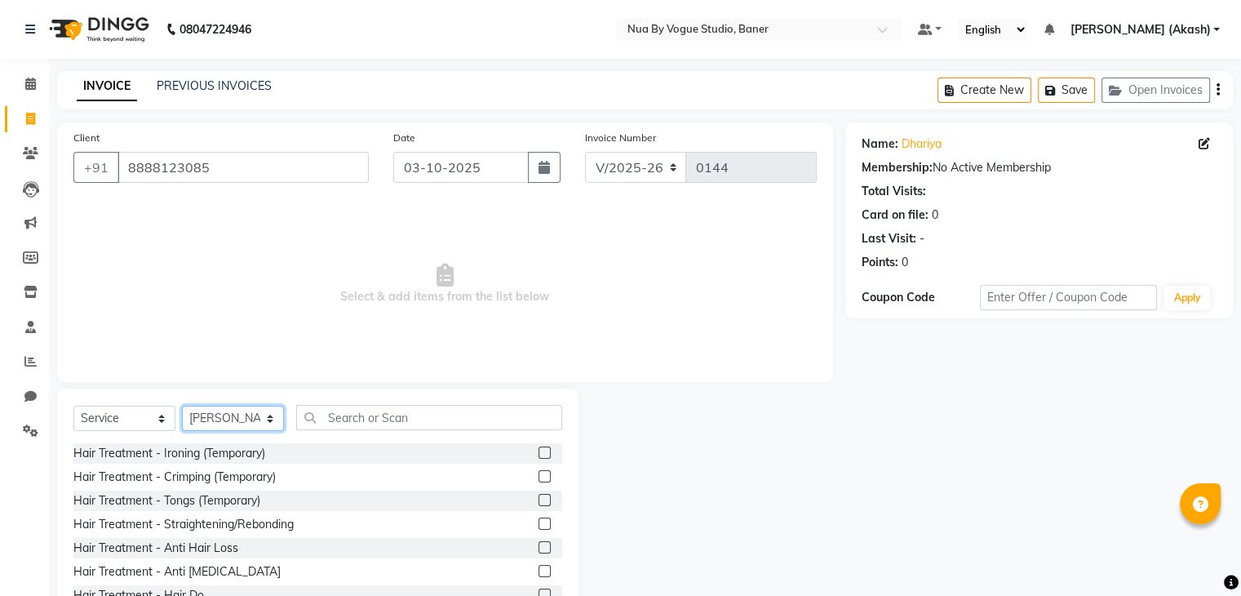
click at [207, 419] on select "Select Stylist Chitrali [PERSON_NAME](Owner) [PERSON_NAME] [PERSON_NAME] (Akash…" at bounding box center [233, 418] width 102 height 25
select select "90653"
click at [182, 406] on select "Select Stylist Chitrali [PERSON_NAME](Owner) [PERSON_NAME] [PERSON_NAME] (Akash…" at bounding box center [233, 418] width 102 height 25
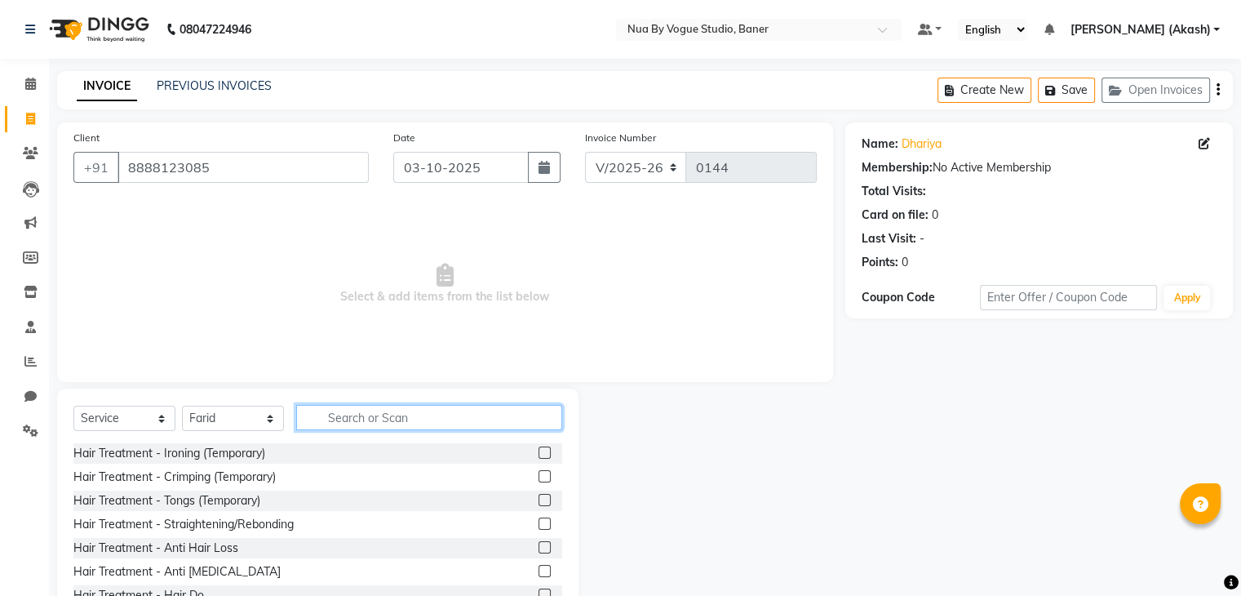
click at [321, 420] on input "text" at bounding box center [429, 417] width 266 height 25
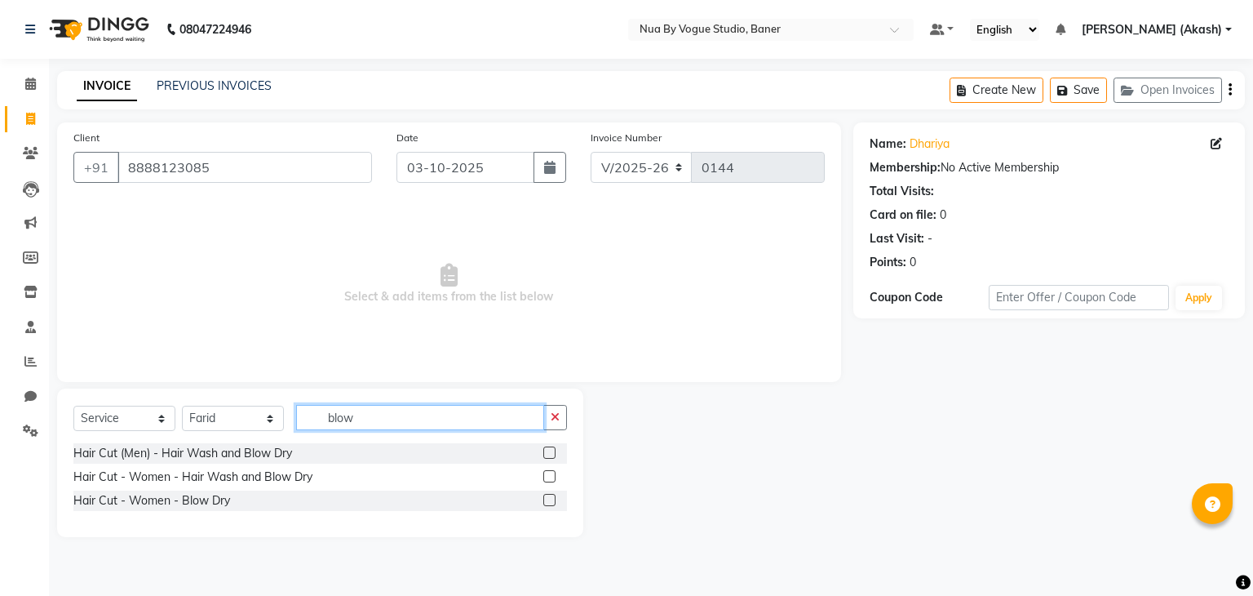
type input "blow"
click at [549, 476] on label at bounding box center [549, 476] width 12 height 12
click at [549, 476] on input "checkbox" at bounding box center [548, 477] width 11 height 11
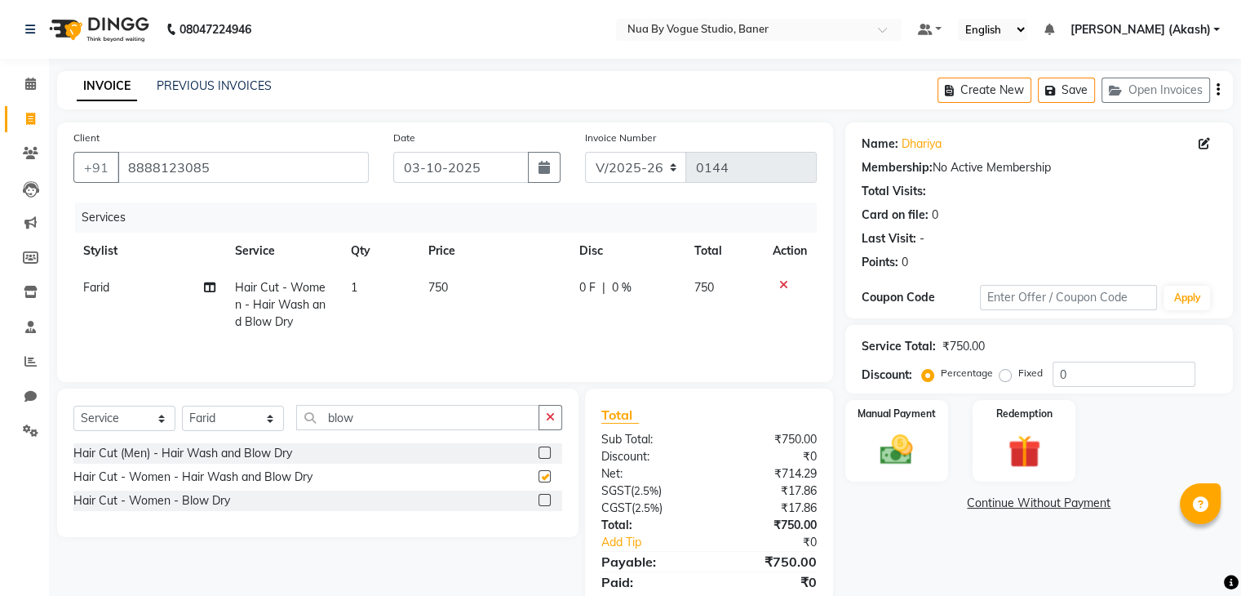
checkbox input "false"
click at [587, 288] on span "0 F" at bounding box center [587, 287] width 16 height 17
select select "90653"
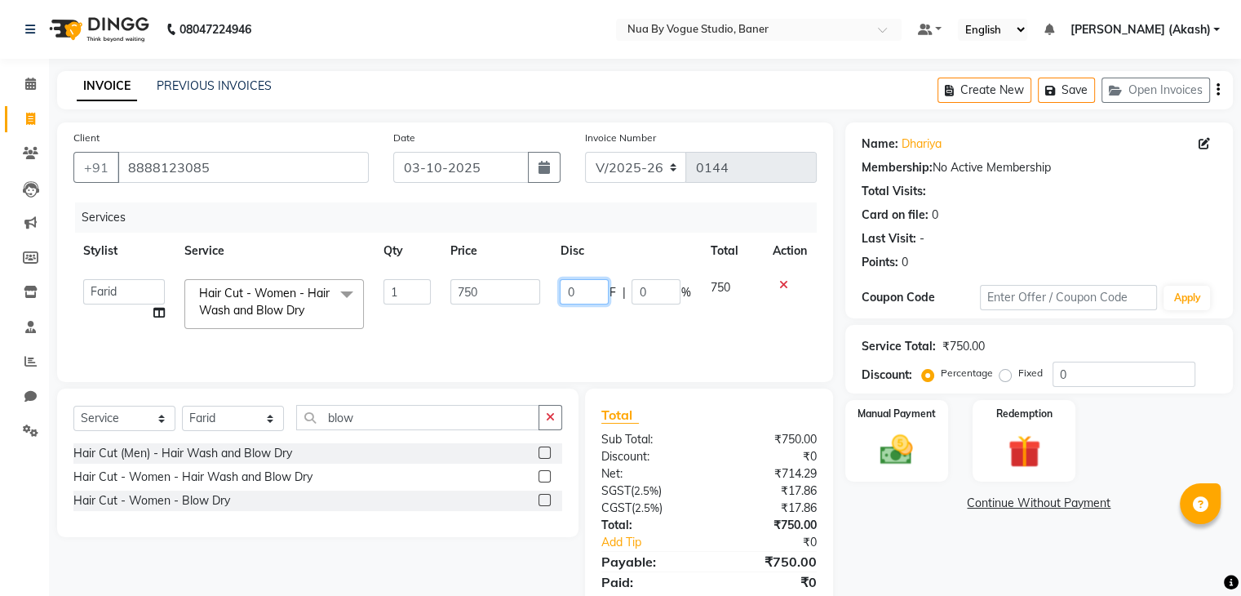
click at [587, 288] on input "0" at bounding box center [584, 291] width 49 height 25
type input "250"
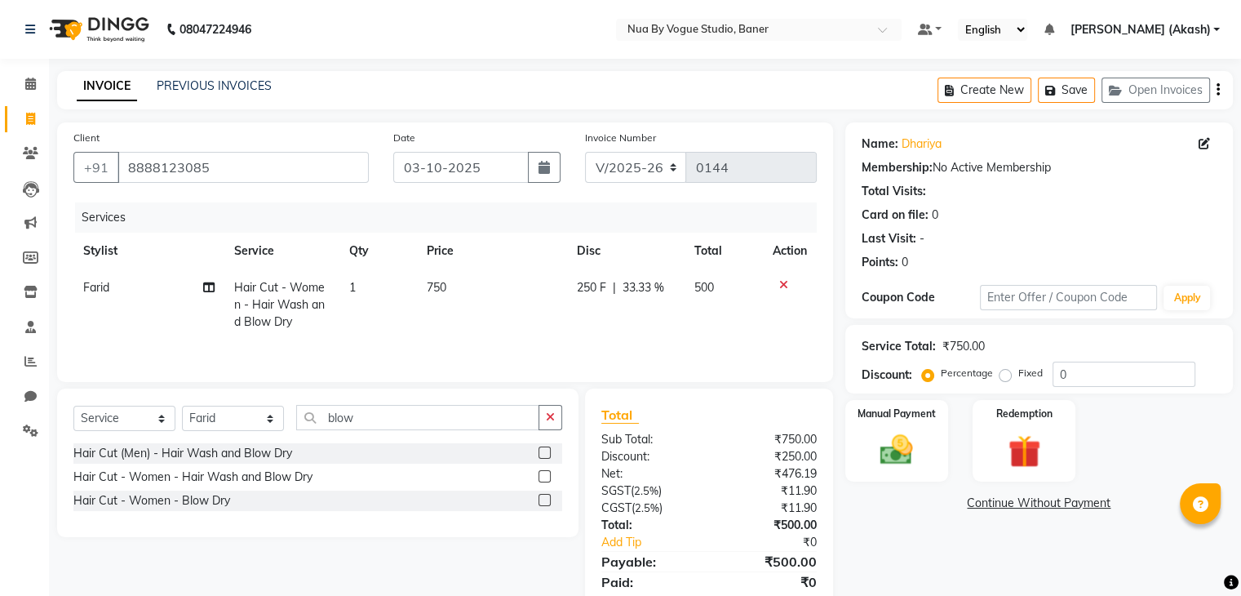
click at [589, 323] on td "250 F | 33.33 %" at bounding box center [626, 304] width 118 height 71
select select "90653"
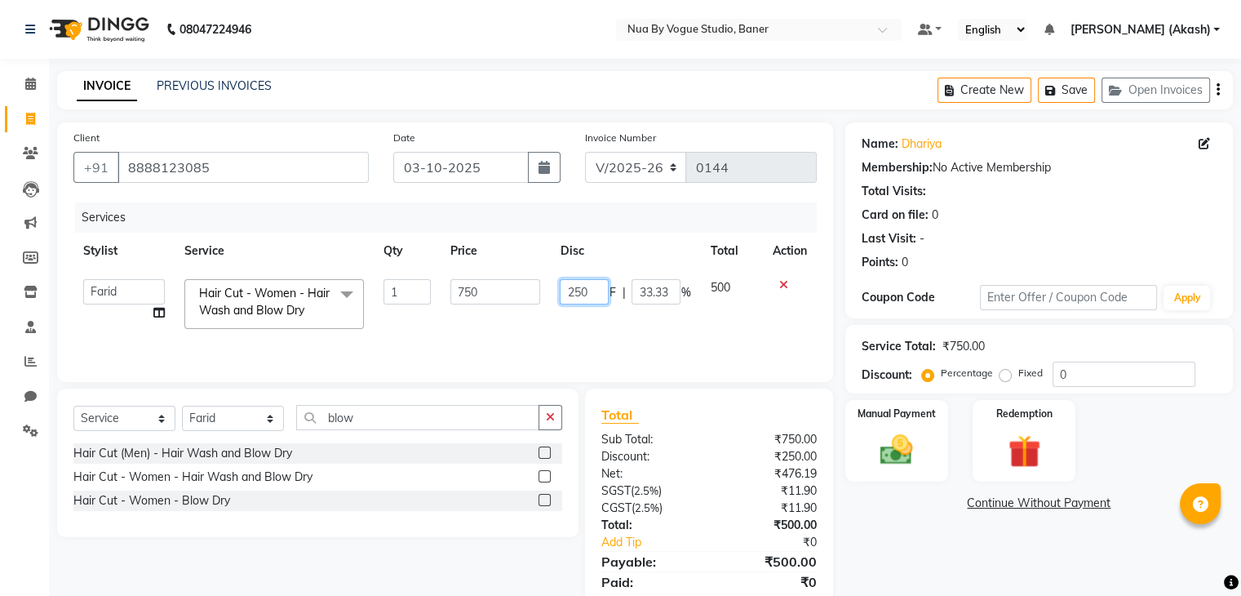
click at [607, 290] on input "250" at bounding box center [584, 291] width 49 height 25
type input "2"
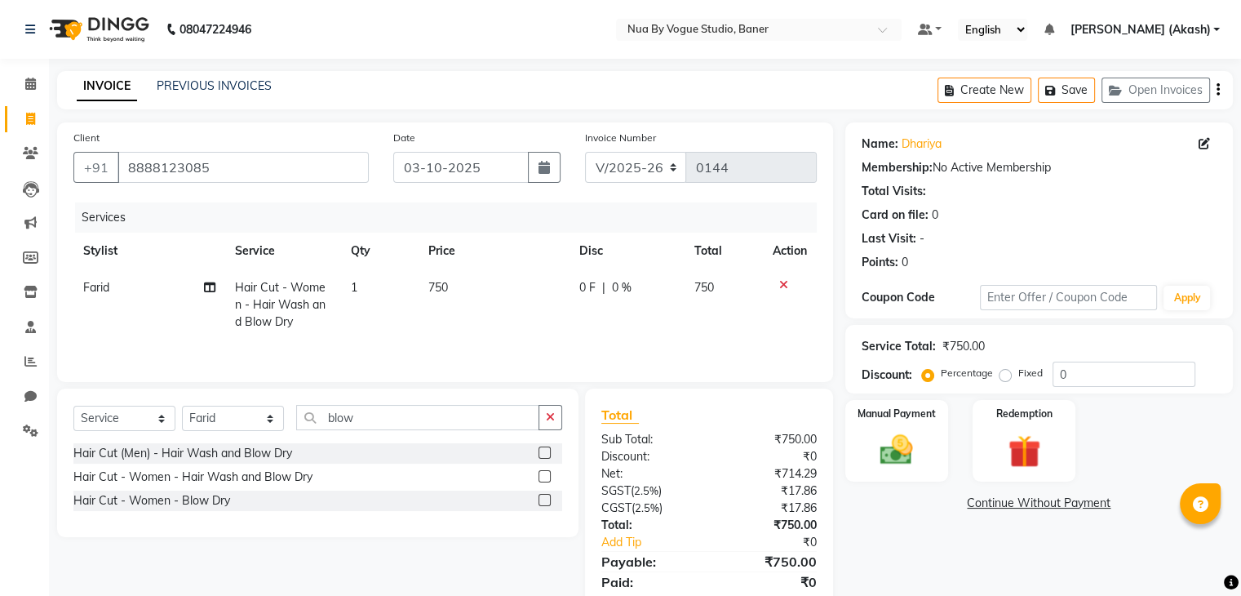
click at [781, 281] on icon at bounding box center [783, 284] width 9 height 11
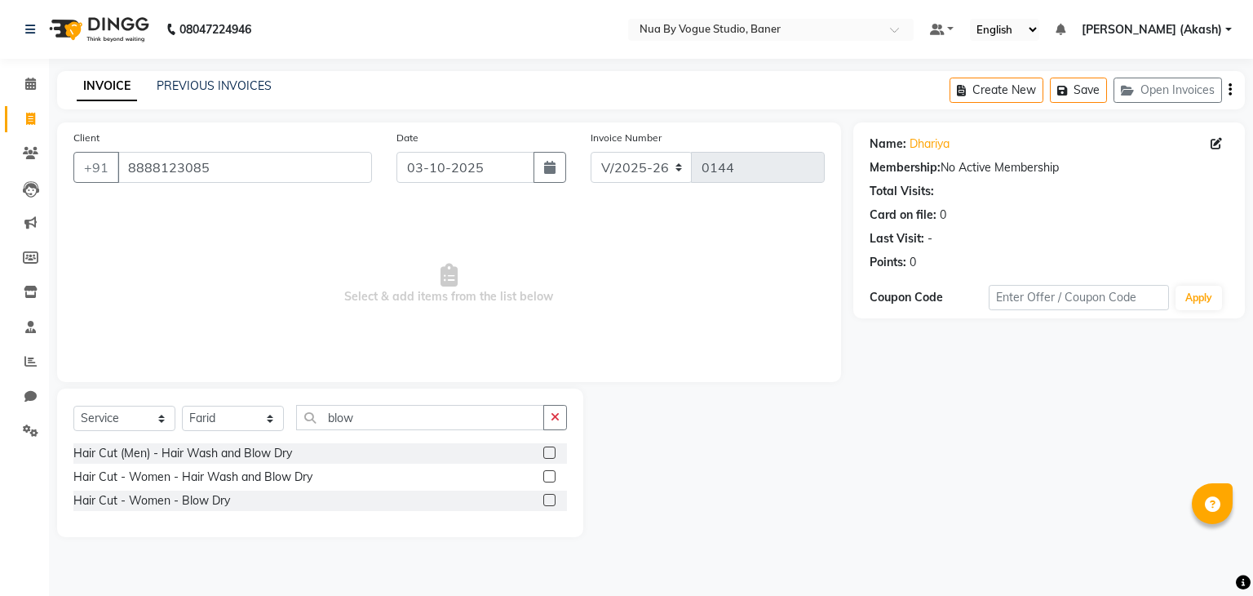
click at [552, 474] on label at bounding box center [549, 476] width 12 height 12
click at [552, 474] on input "checkbox" at bounding box center [548, 477] width 11 height 11
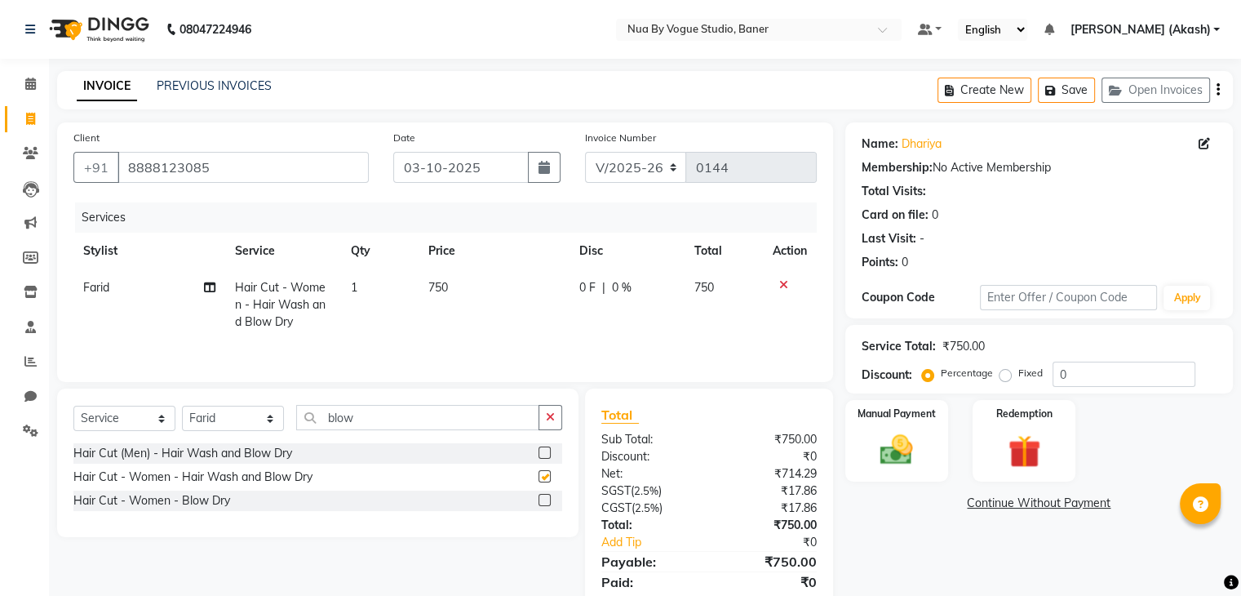
checkbox input "false"
click at [586, 295] on span "0 F" at bounding box center [587, 287] width 16 height 17
select select "90653"
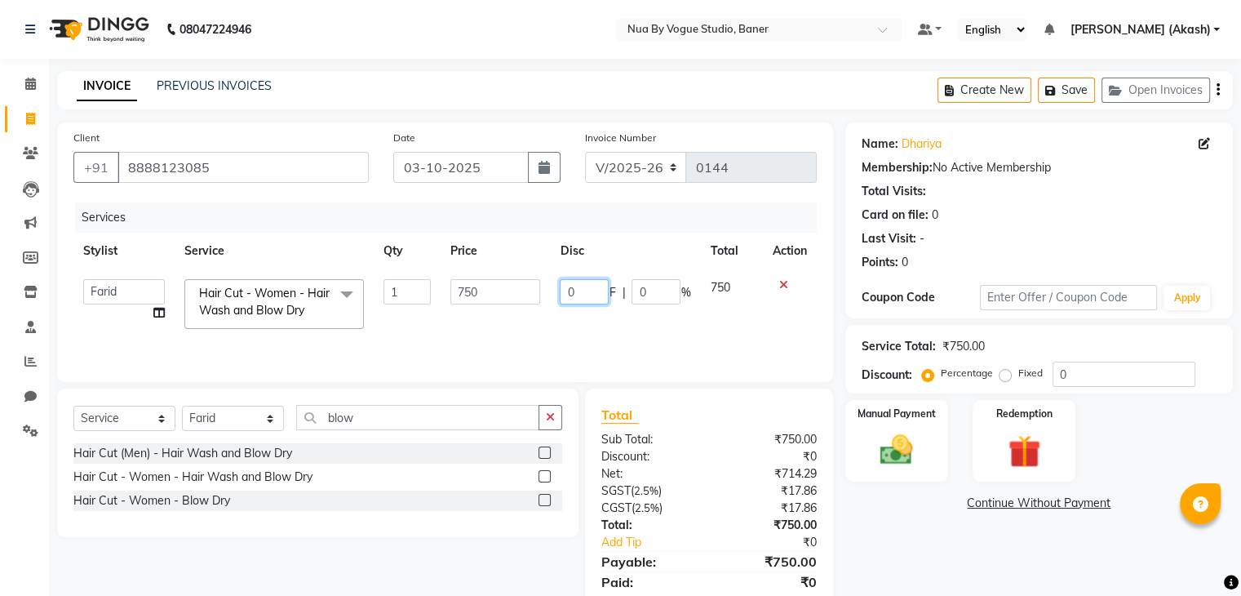
click at [586, 295] on input "0" at bounding box center [584, 291] width 49 height 25
type input "350"
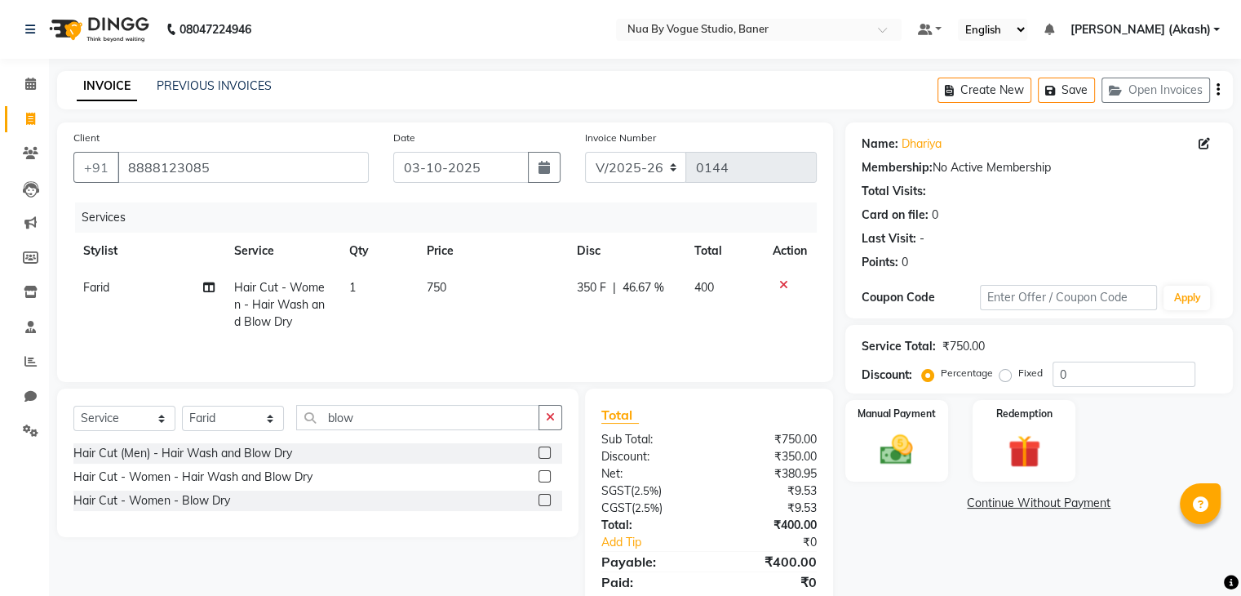
click at [598, 339] on div "Services Stylist Service Qty Price Disc Total Action Farid Hair Cut - Women - H…" at bounding box center [444, 283] width 743 height 163
drag, startPoint x: 594, startPoint y: 269, endPoint x: 590, endPoint y: 302, distance: 32.9
click at [590, 302] on td "350 F | 46.67 %" at bounding box center [626, 304] width 118 height 71
select select "90653"
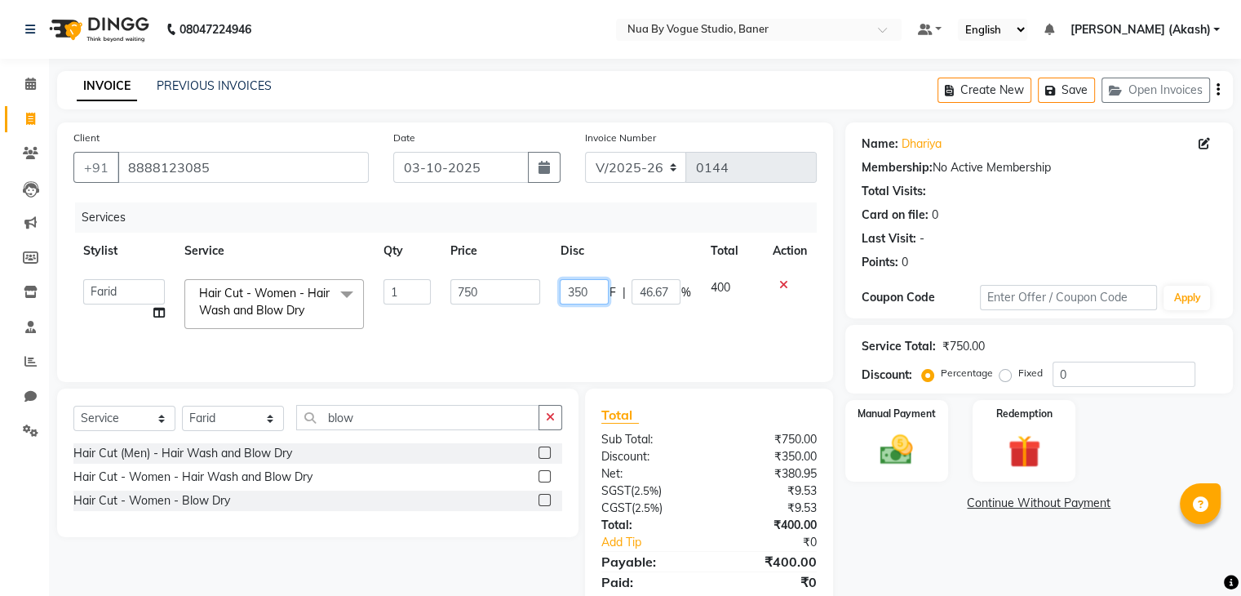
click at [590, 302] on input "350" at bounding box center [584, 291] width 49 height 25
type input "3"
type input "450"
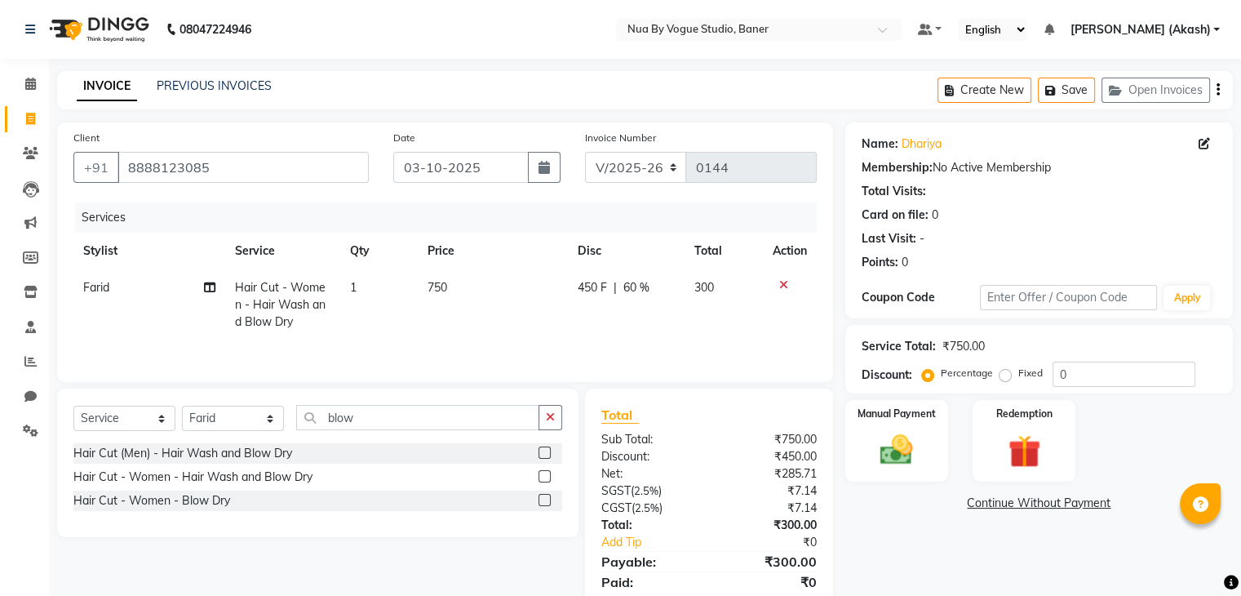
click at [609, 335] on td "450 F | 60 %" at bounding box center [626, 304] width 117 height 71
select select "90653"
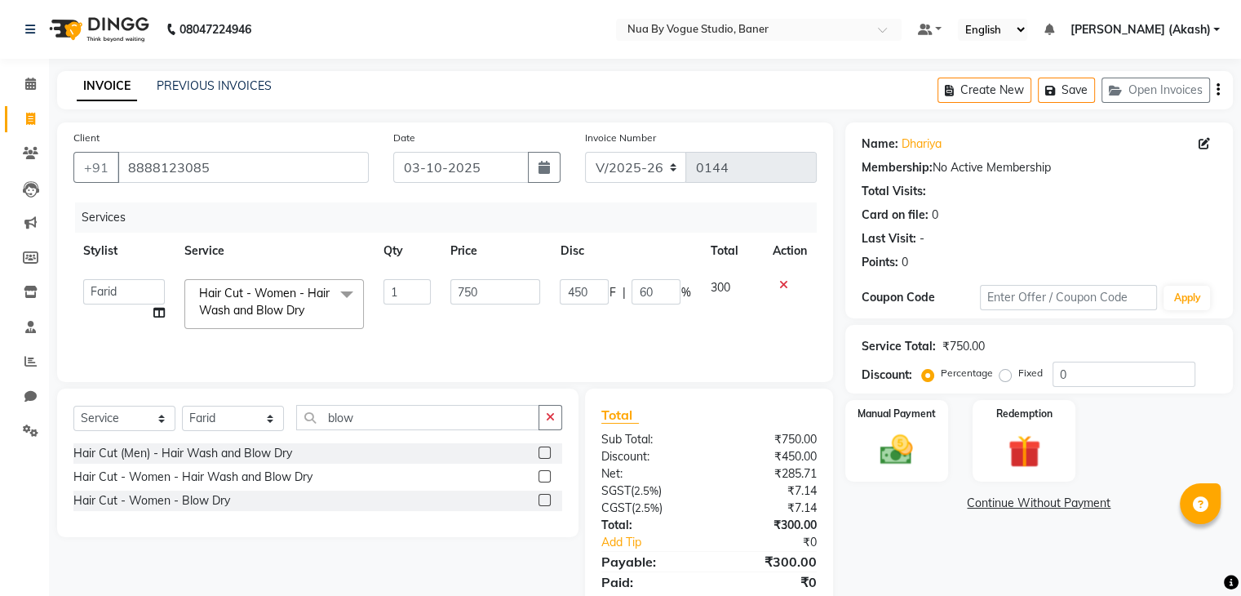
scroll to position [58, 0]
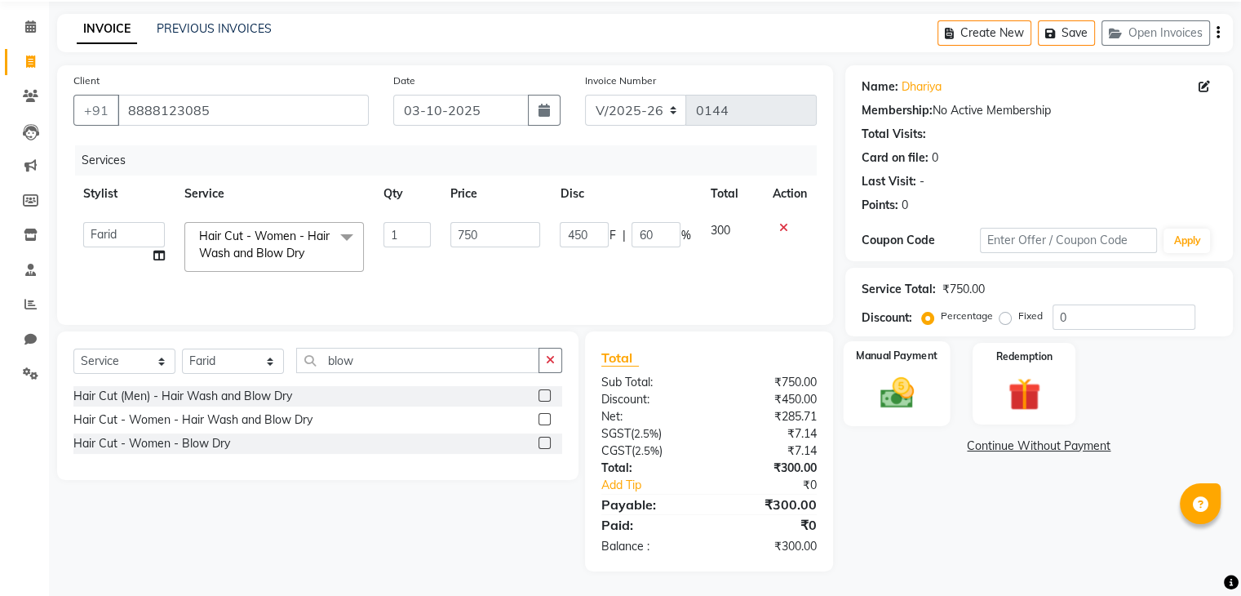
click at [891, 391] on img at bounding box center [896, 393] width 55 height 39
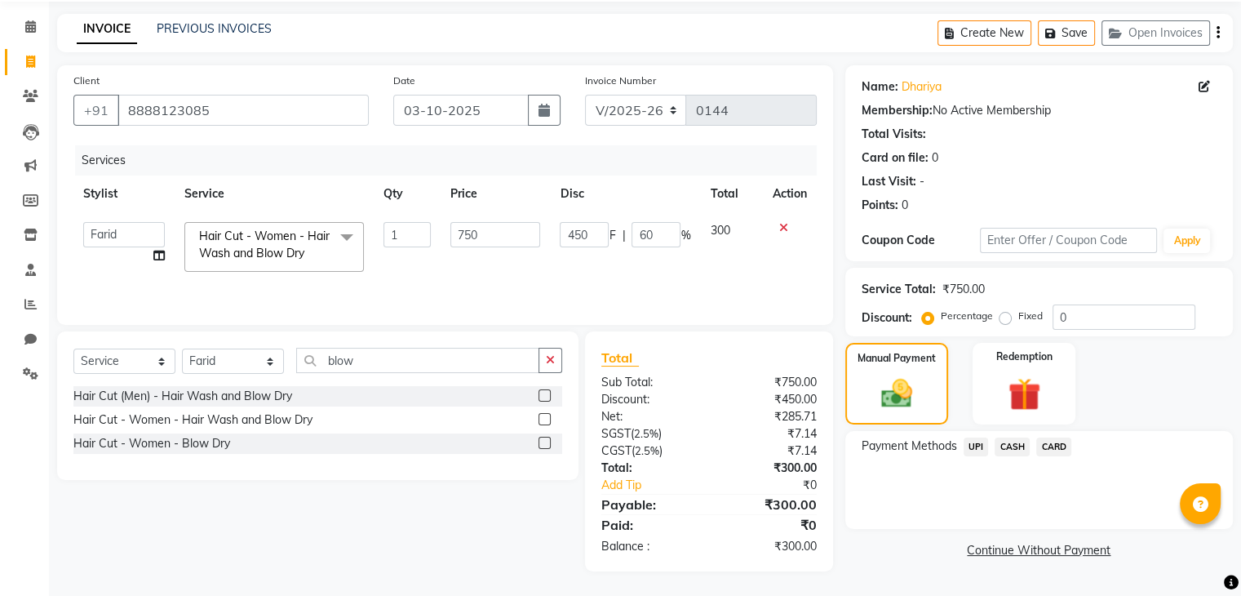
click at [975, 449] on span "UPI" at bounding box center [976, 446] width 25 height 19
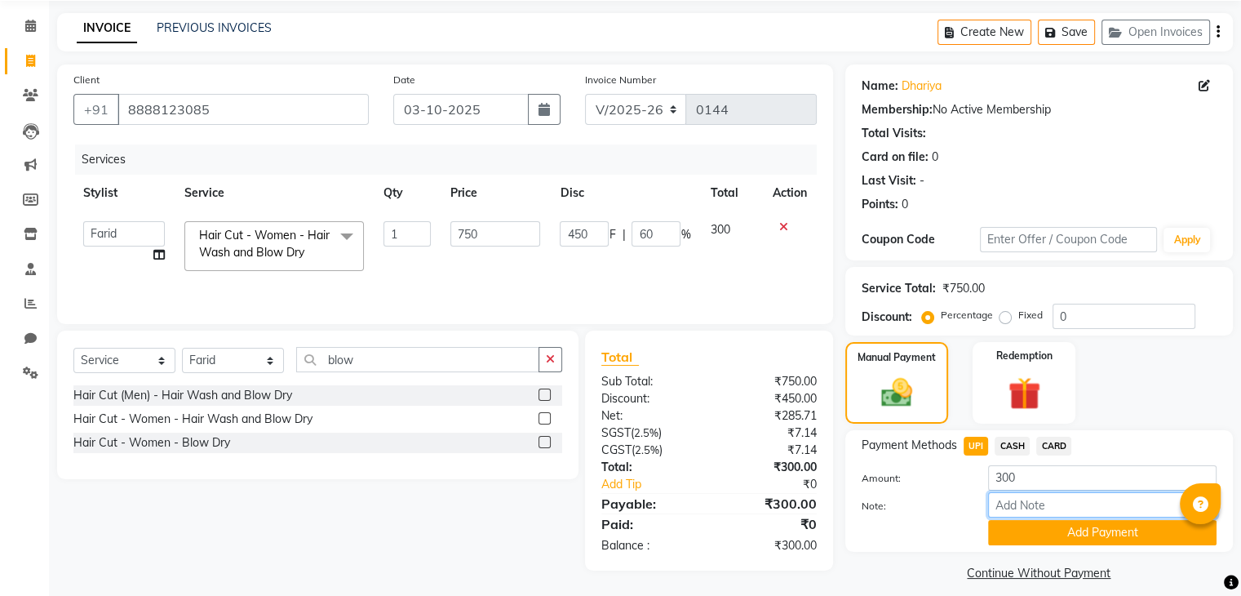
click at [1005, 516] on input "Note:" at bounding box center [1102, 504] width 228 height 25
click at [1012, 532] on button "Add Payment" at bounding box center [1102, 532] width 228 height 25
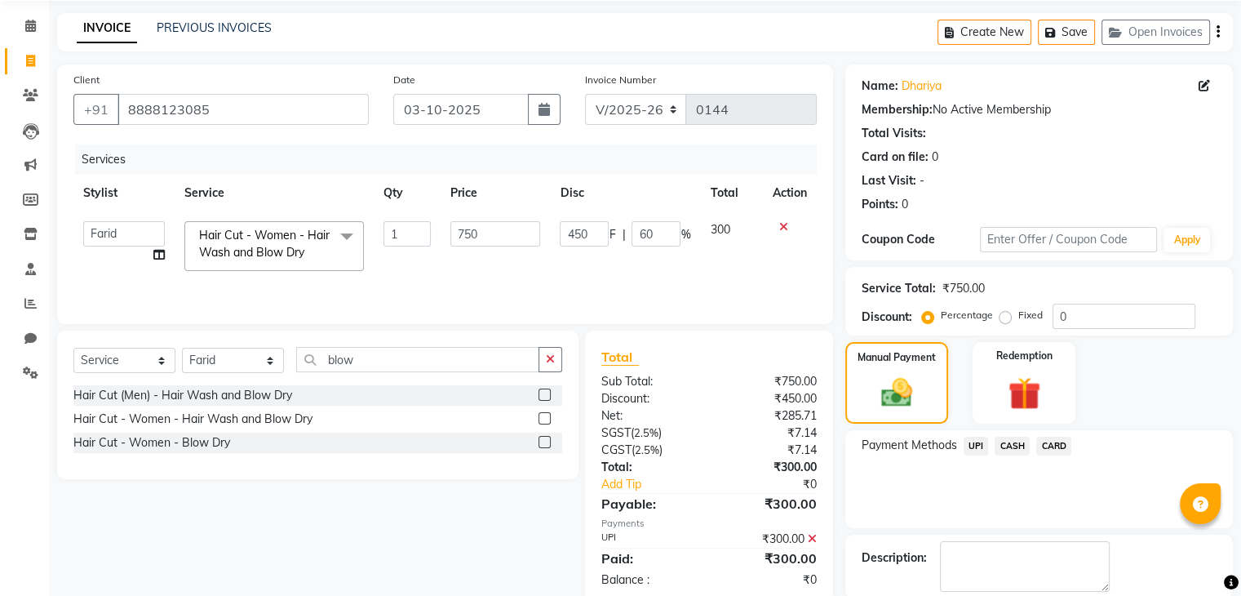
click at [975, 445] on span "UPI" at bounding box center [976, 446] width 25 height 19
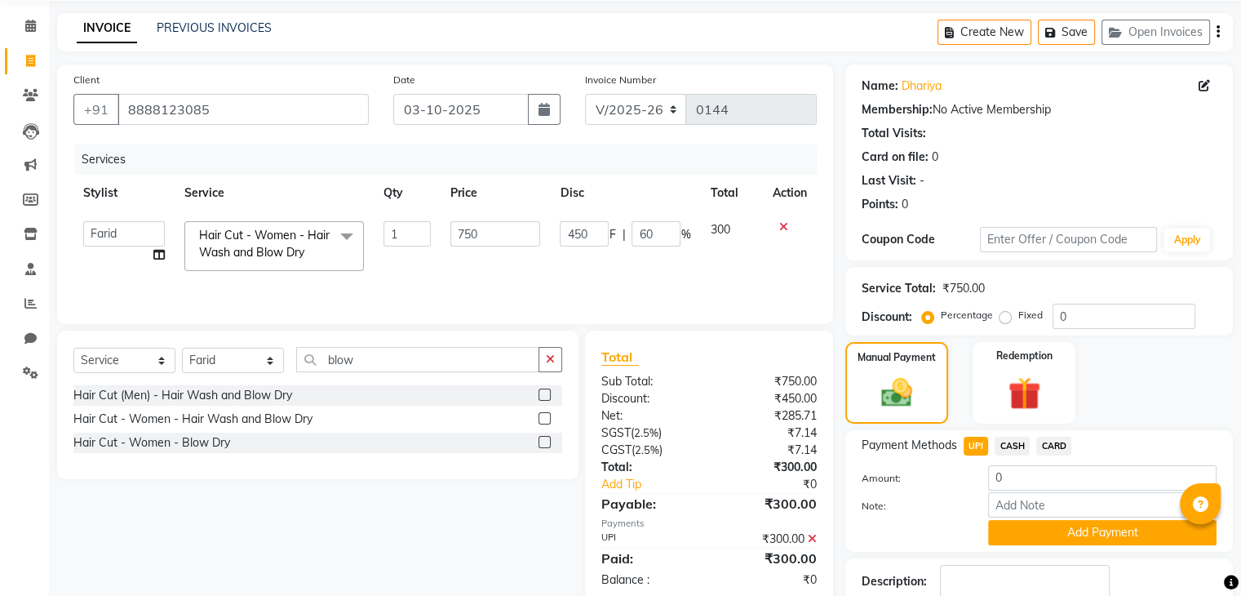
scroll to position [148, 0]
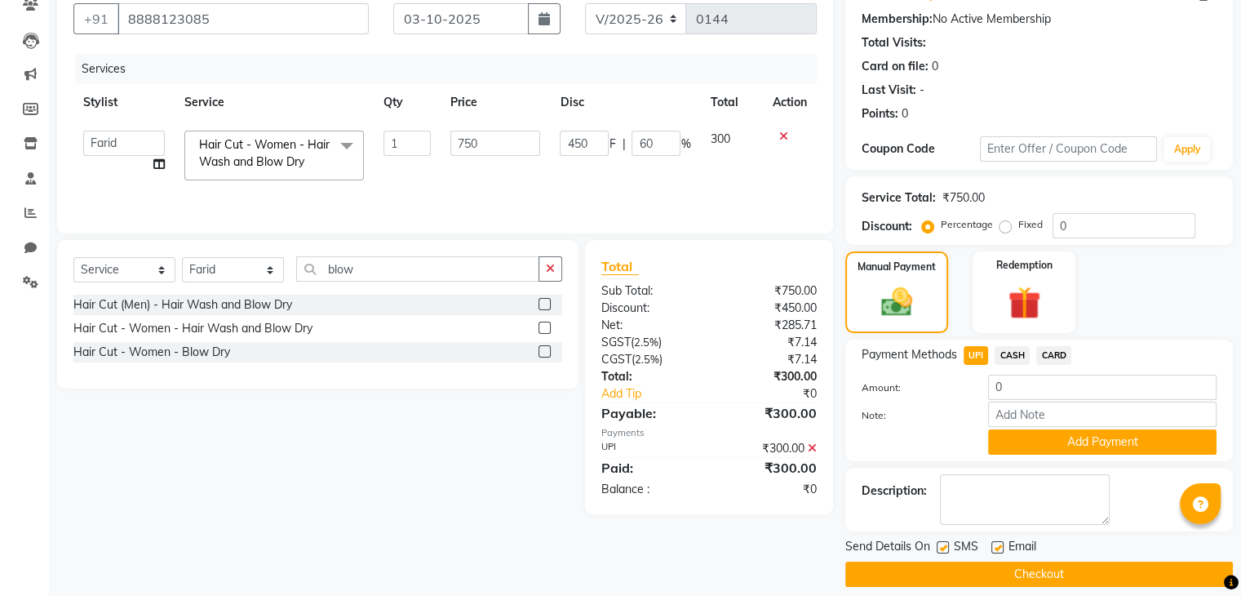
click at [943, 543] on label at bounding box center [943, 547] width 12 height 12
click at [943, 543] on input "checkbox" at bounding box center [942, 548] width 11 height 11
checkbox input "false"
click at [945, 572] on button "Checkout" at bounding box center [1039, 573] width 388 height 25
